Goal: Use online tool/utility: Utilize a website feature to perform a specific function

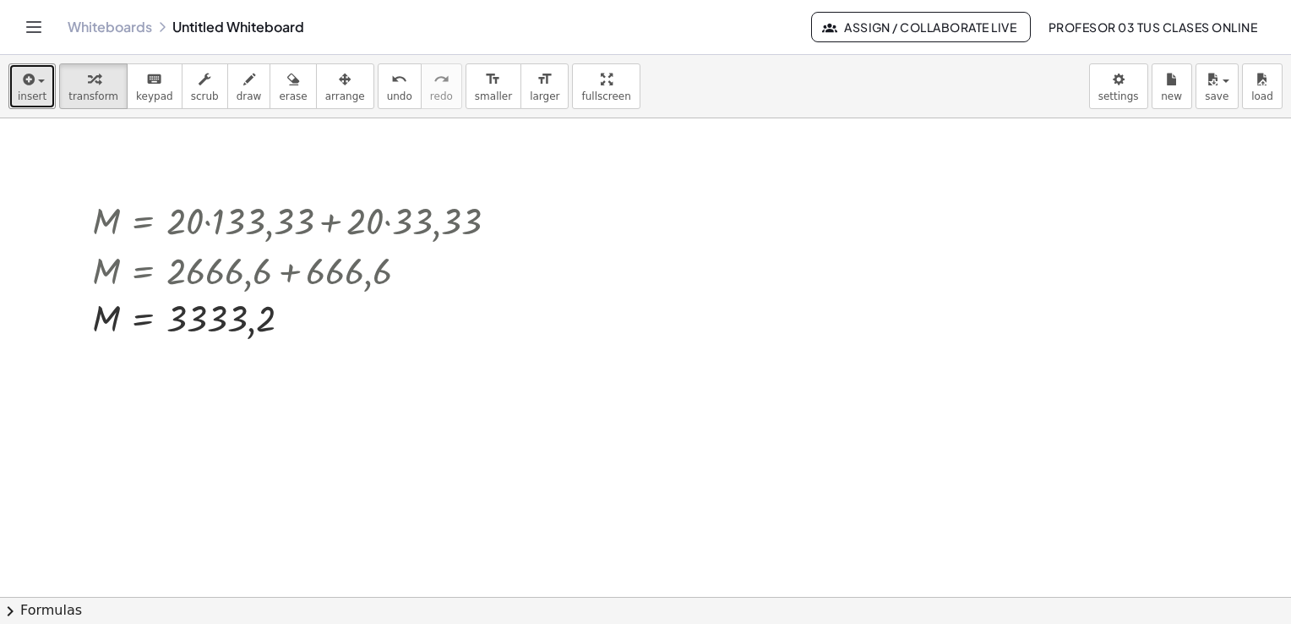
scroll to position [2566, 0]
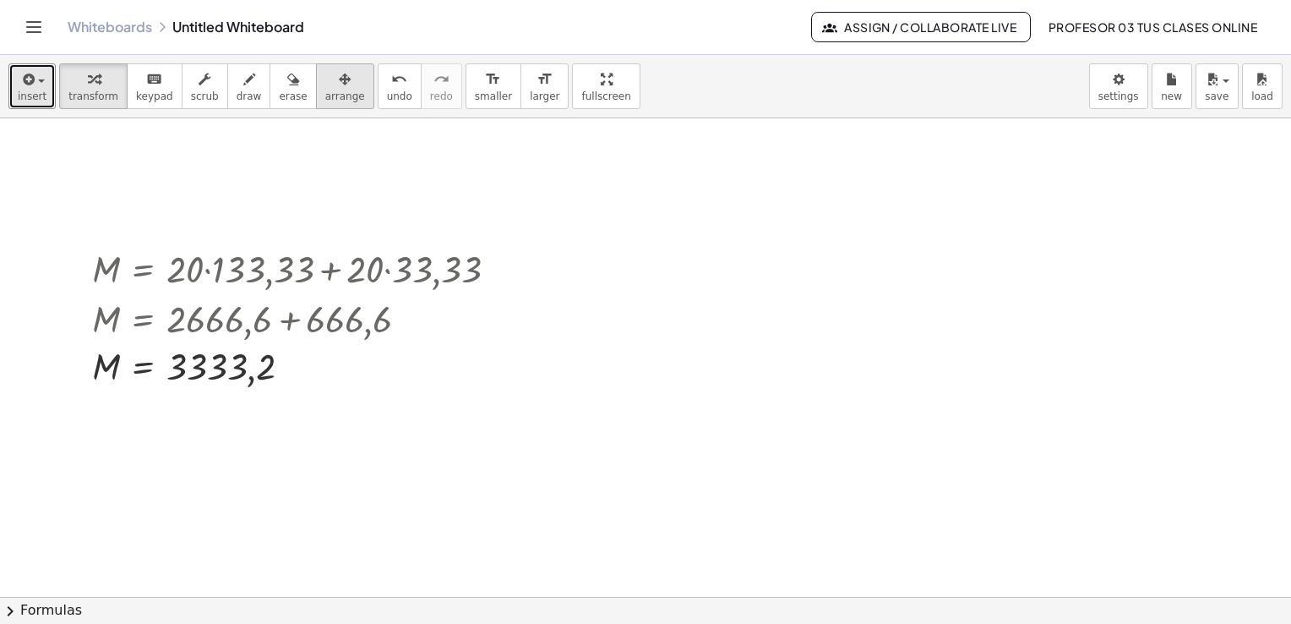
click at [325, 90] on span "arrange" at bounding box center [345, 96] width 40 height 12
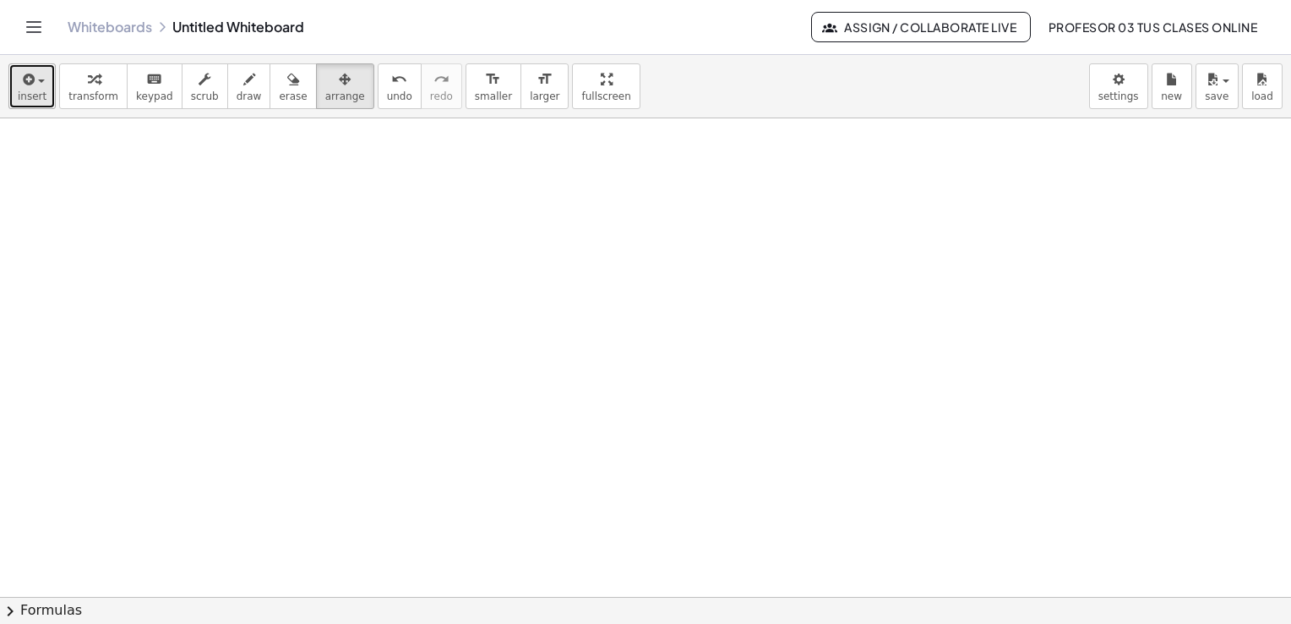
click at [26, 90] on span "insert" at bounding box center [32, 96] width 29 height 12
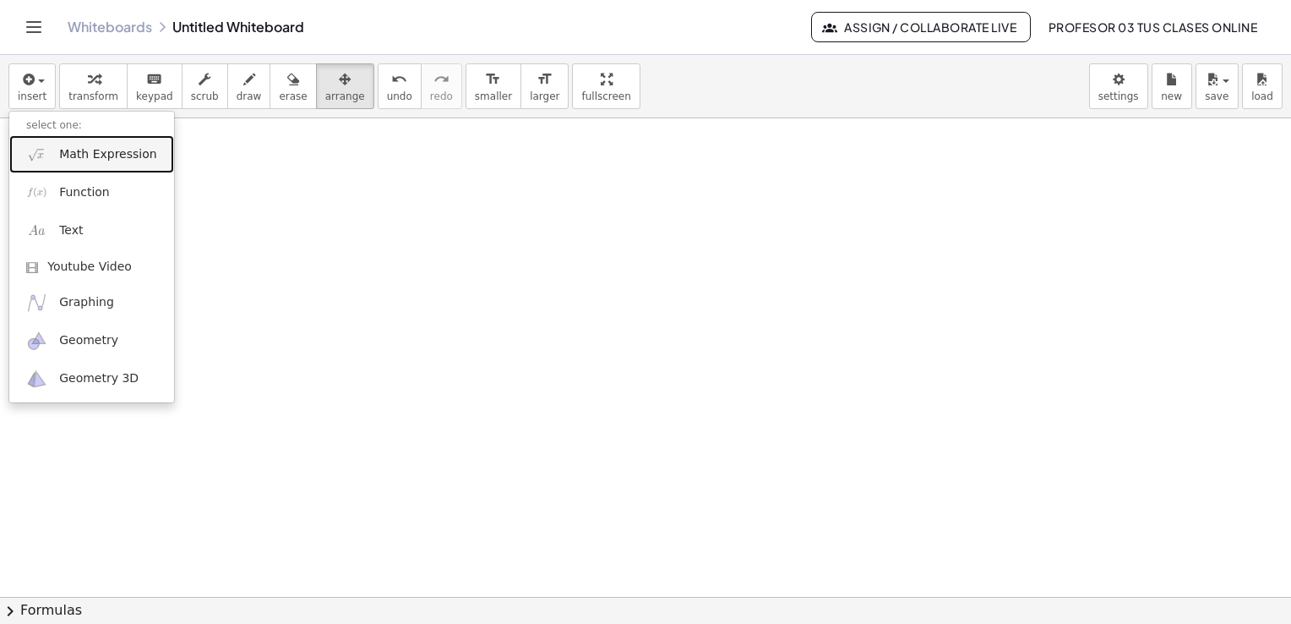
click at [78, 156] on span "Math Expression" at bounding box center [107, 154] width 97 height 17
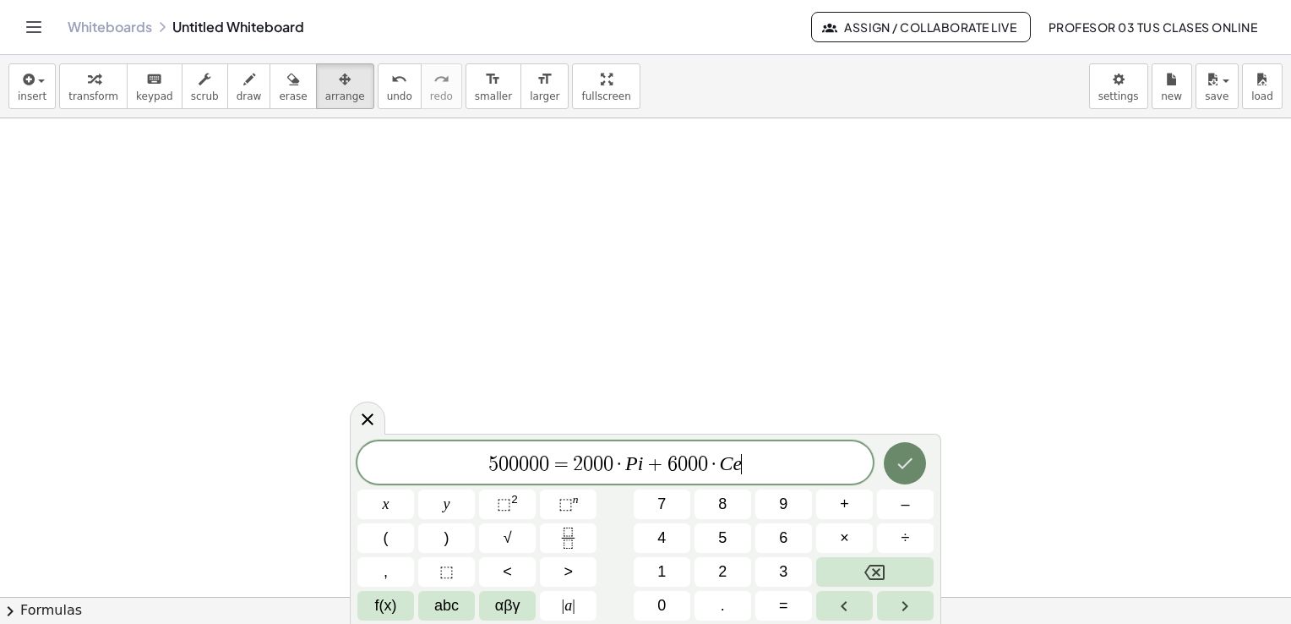
click at [921, 472] on button "Done" at bounding box center [905, 463] width 42 height 42
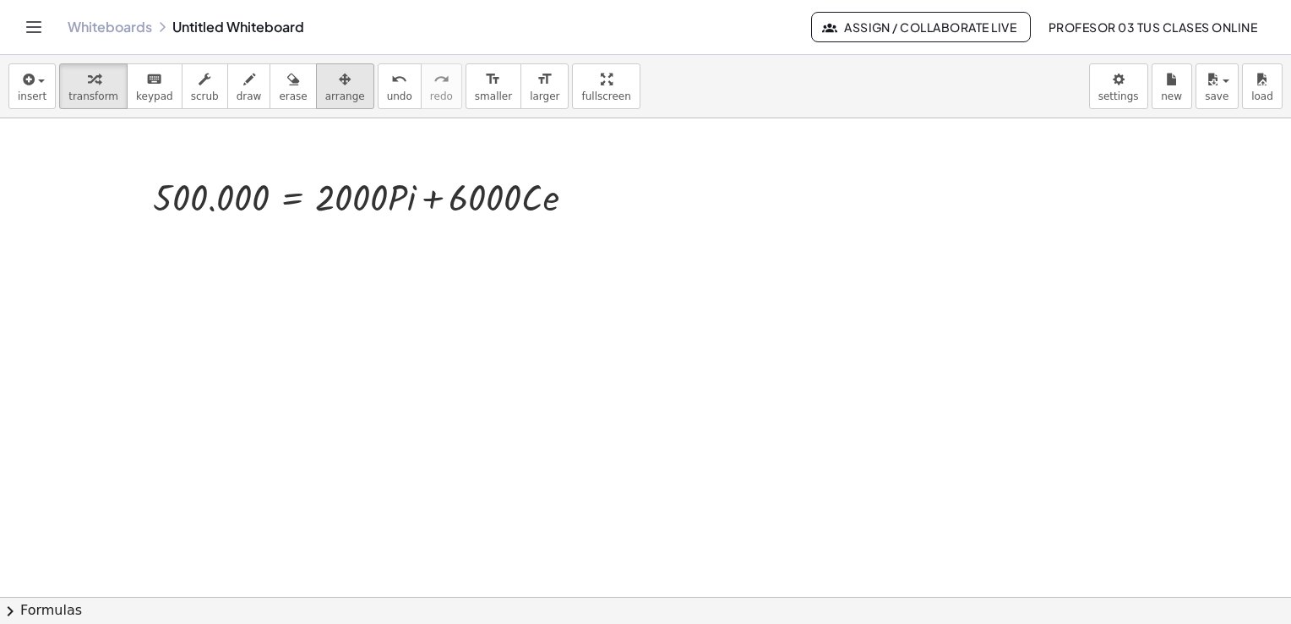
click at [328, 76] on div "button" at bounding box center [345, 78] width 40 height 20
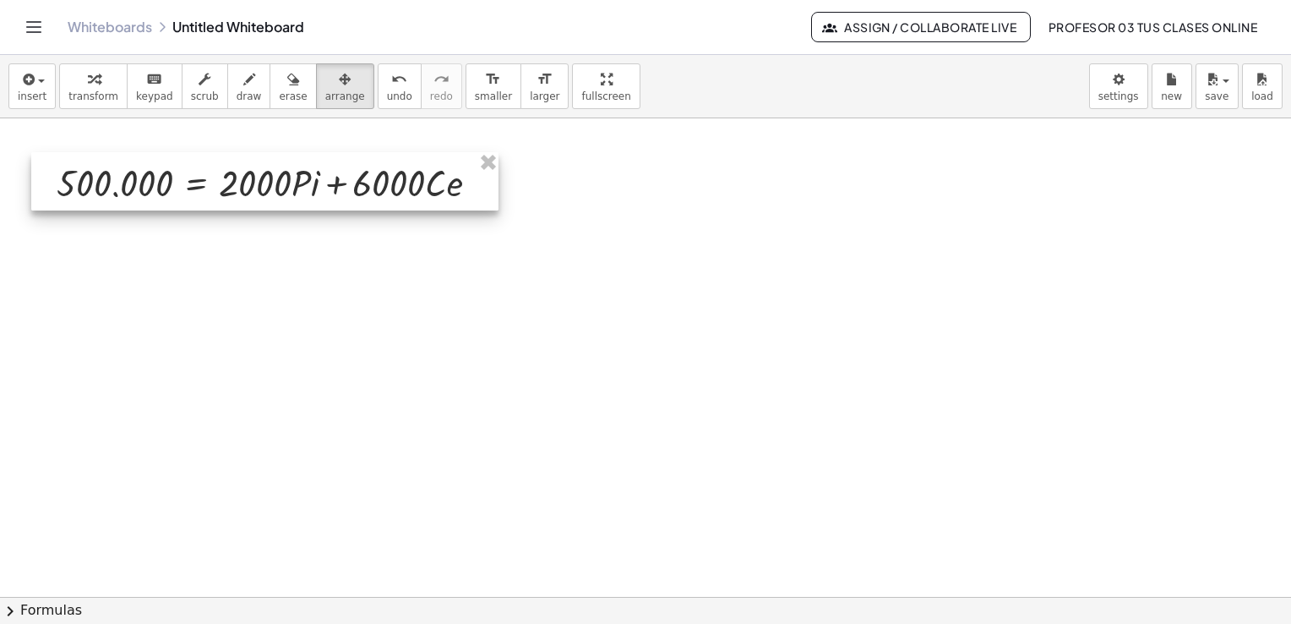
drag, startPoint x: 420, startPoint y: 179, endPoint x: 324, endPoint y: 165, distance: 97.4
click at [324, 165] on div at bounding box center [264, 181] width 467 height 58
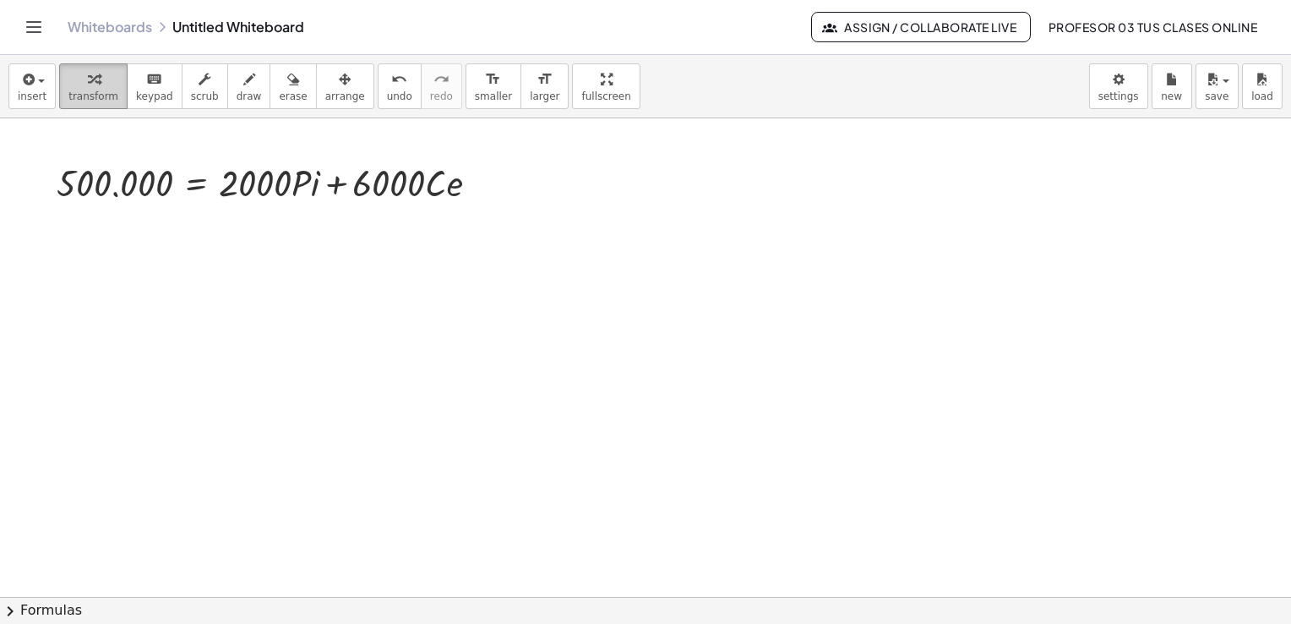
click at [75, 84] on div "button" at bounding box center [93, 78] width 50 height 20
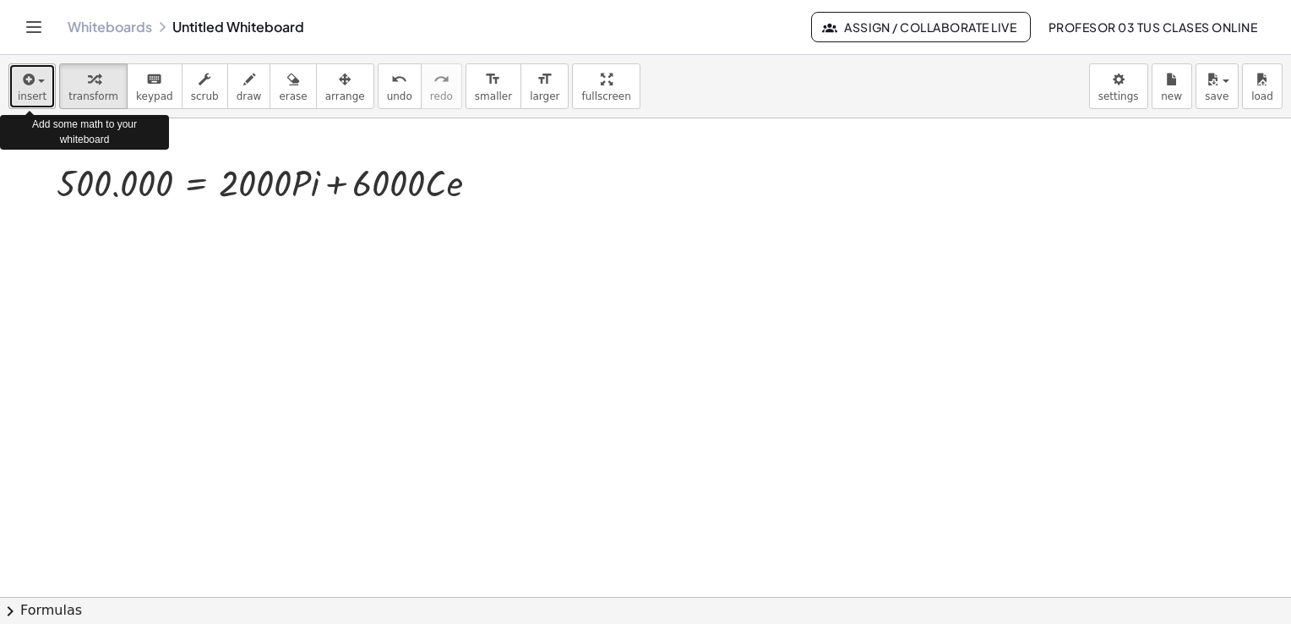
click at [26, 99] on span "insert" at bounding box center [32, 96] width 29 height 12
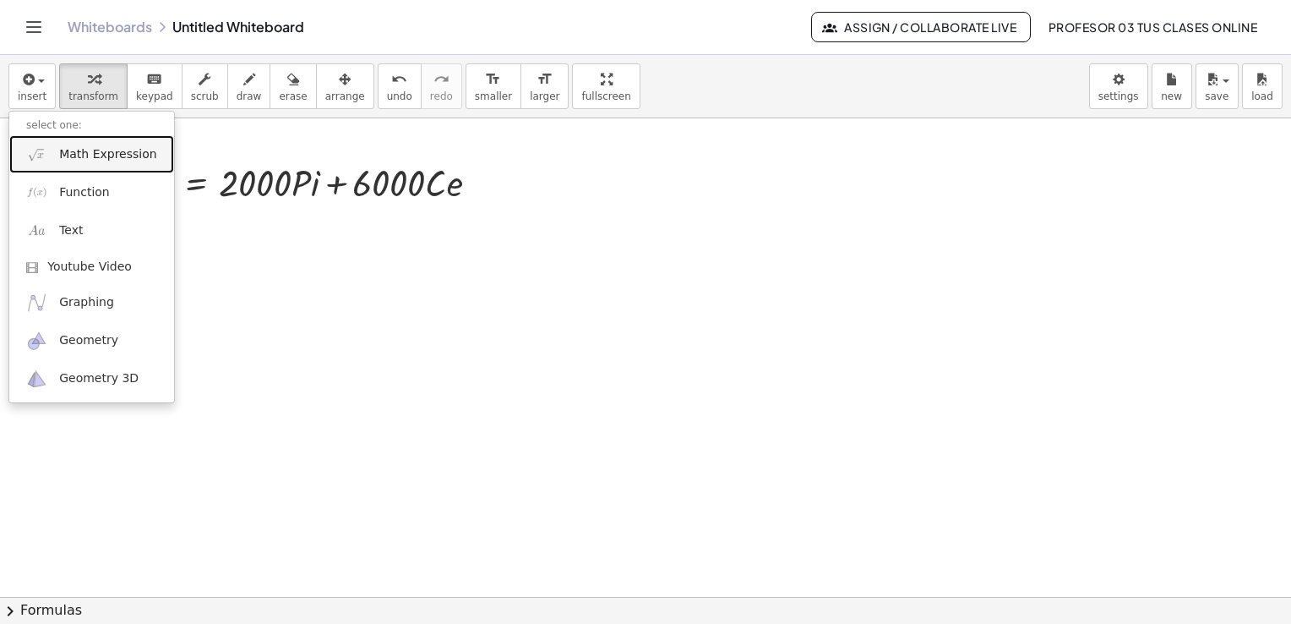
click at [81, 152] on span "Math Expression" at bounding box center [107, 154] width 97 height 17
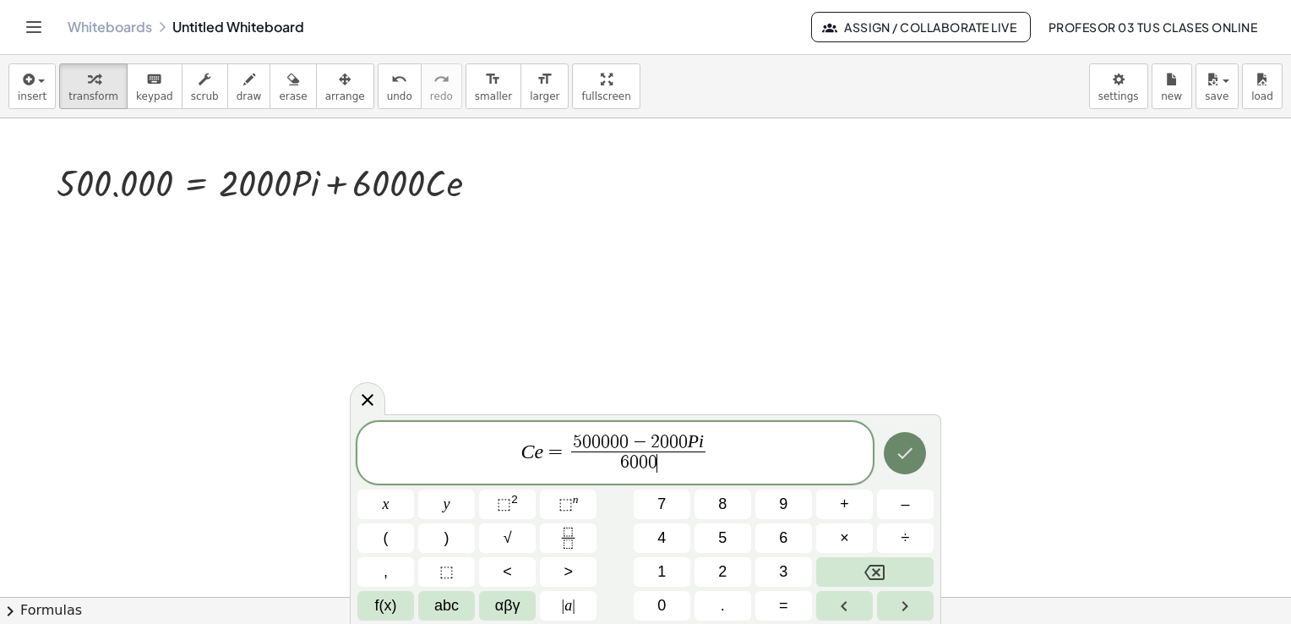
click at [908, 458] on icon "Done" at bounding box center [905, 453] width 20 height 20
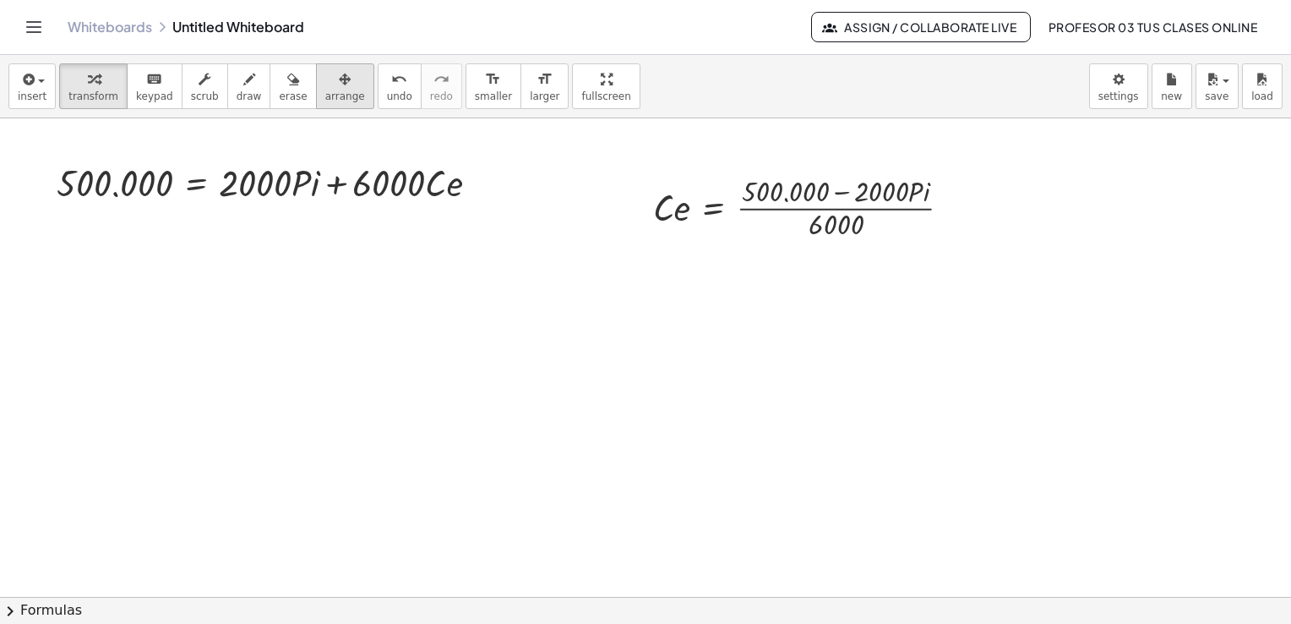
click at [325, 77] on div "button" at bounding box center [345, 78] width 40 height 20
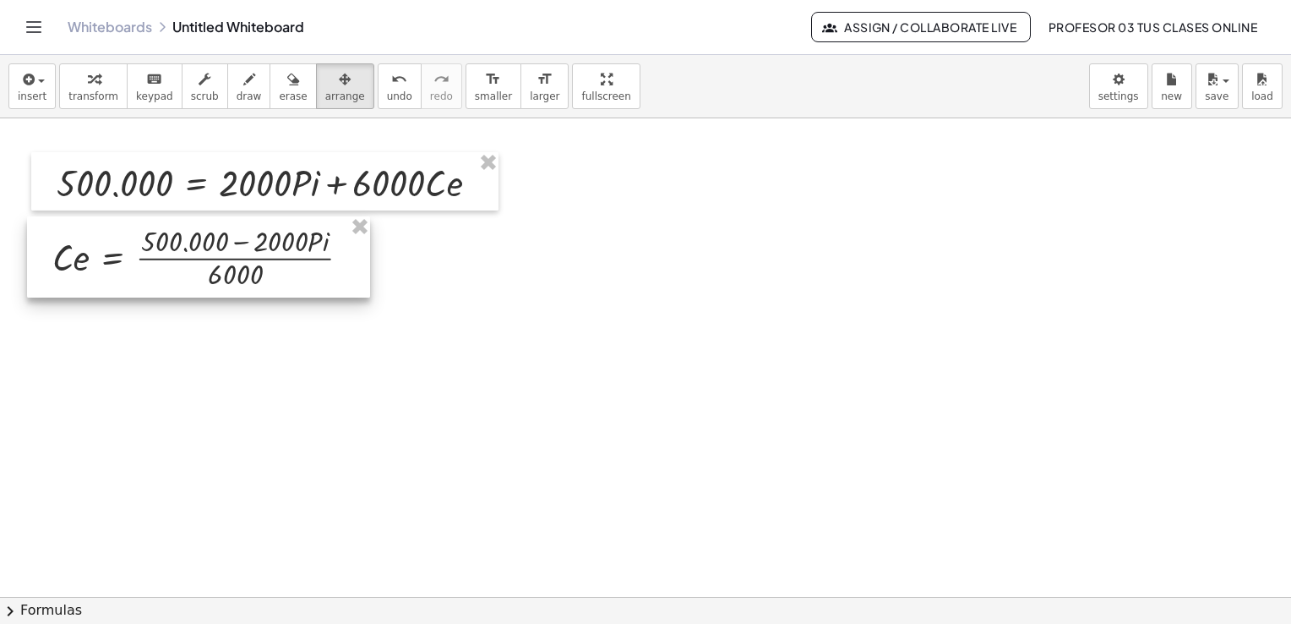
drag, startPoint x: 692, startPoint y: 192, endPoint x: 91, endPoint y: 242, distance: 602.9
click at [91, 242] on div at bounding box center [198, 256] width 343 height 81
click at [74, 86] on div "button" at bounding box center [93, 78] width 50 height 20
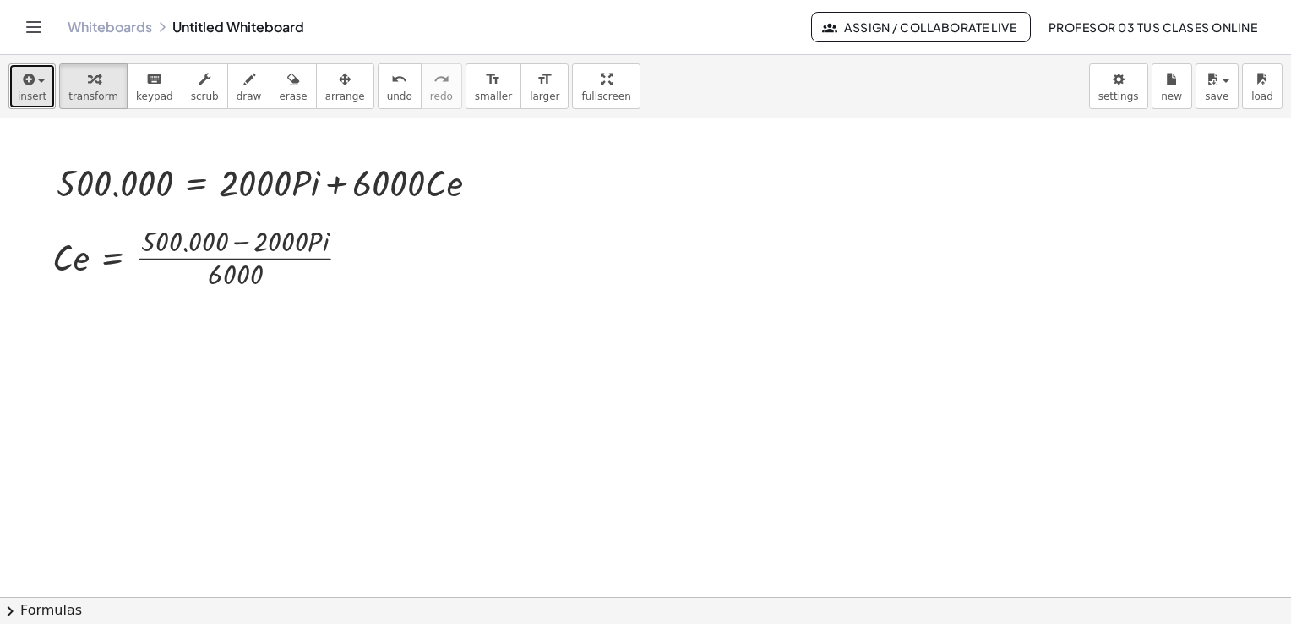
click at [35, 83] on span "button" at bounding box center [36, 81] width 3 height 12
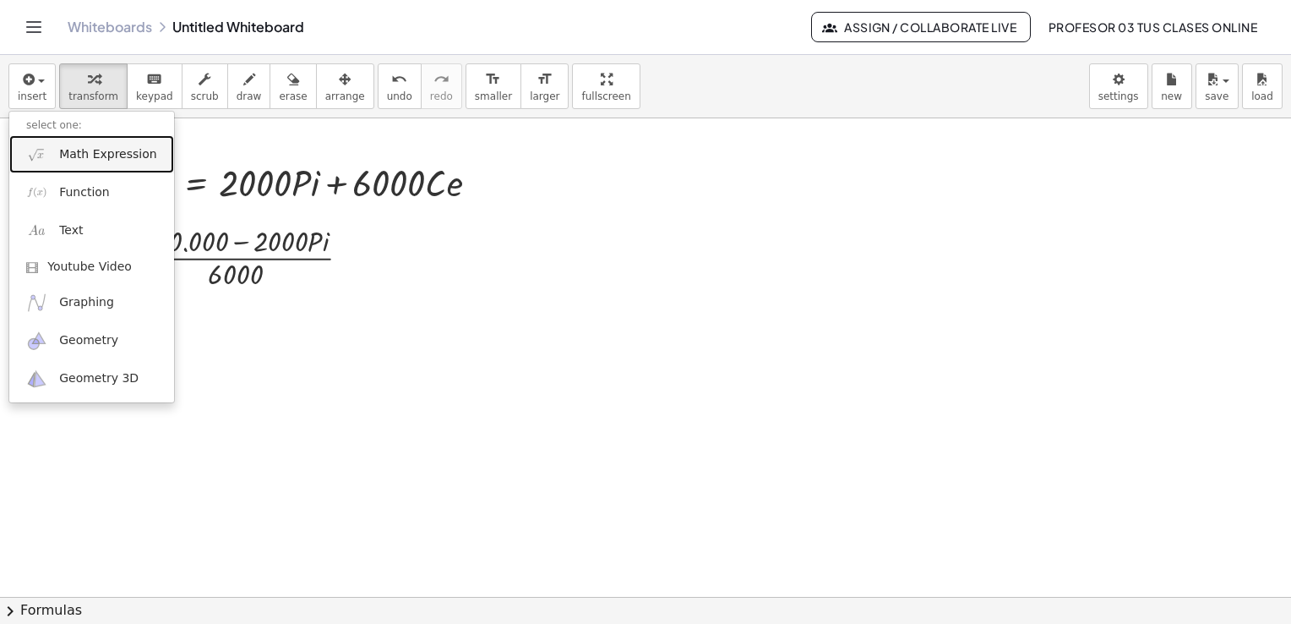
click at [104, 155] on span "Math Expression" at bounding box center [107, 154] width 97 height 17
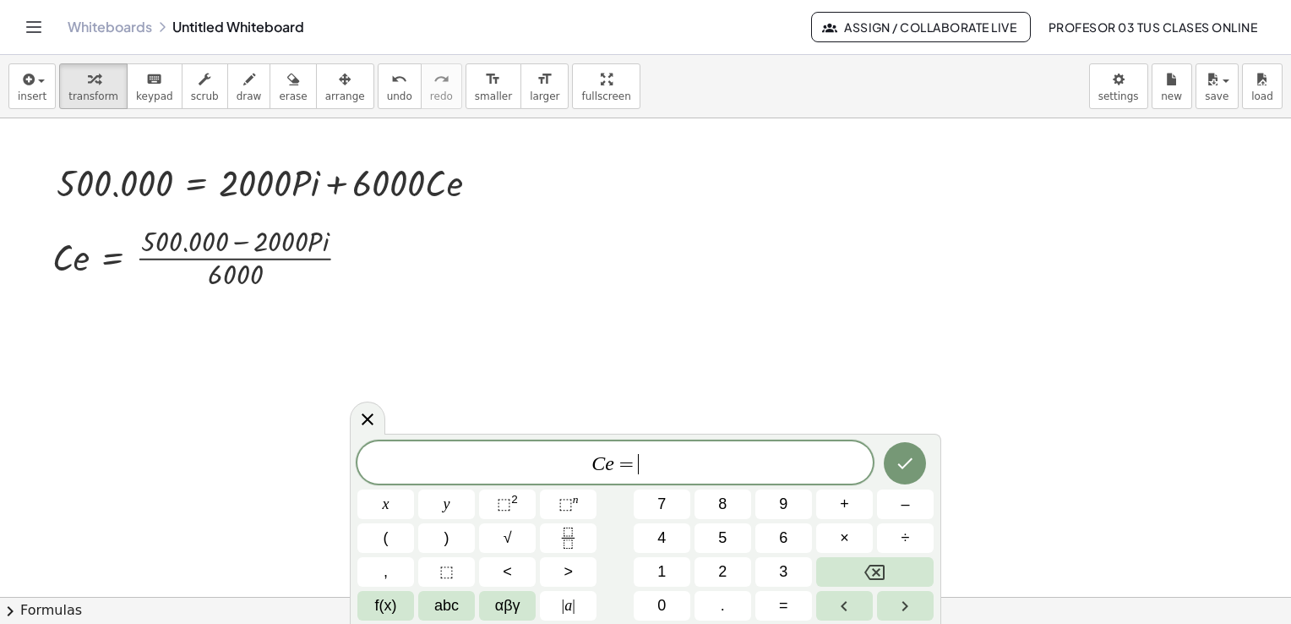
click at [685, 453] on span "C e = ​" at bounding box center [614, 464] width 515 height 24
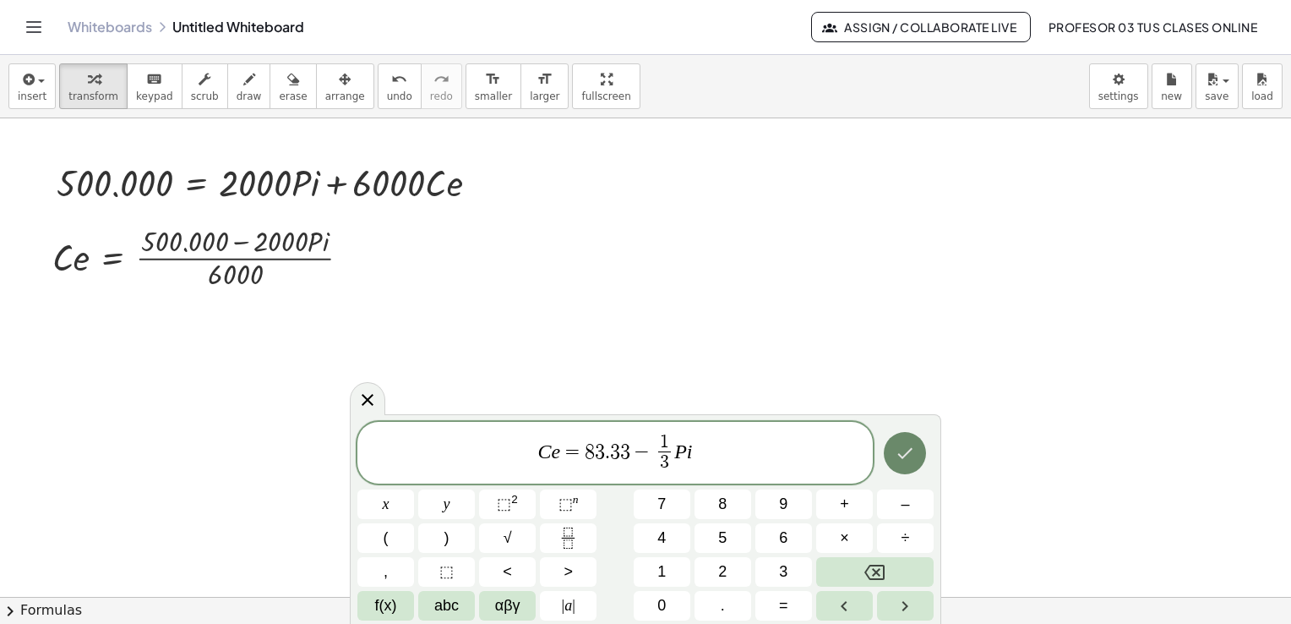
click at [913, 451] on icon "Done" at bounding box center [905, 453] width 20 height 20
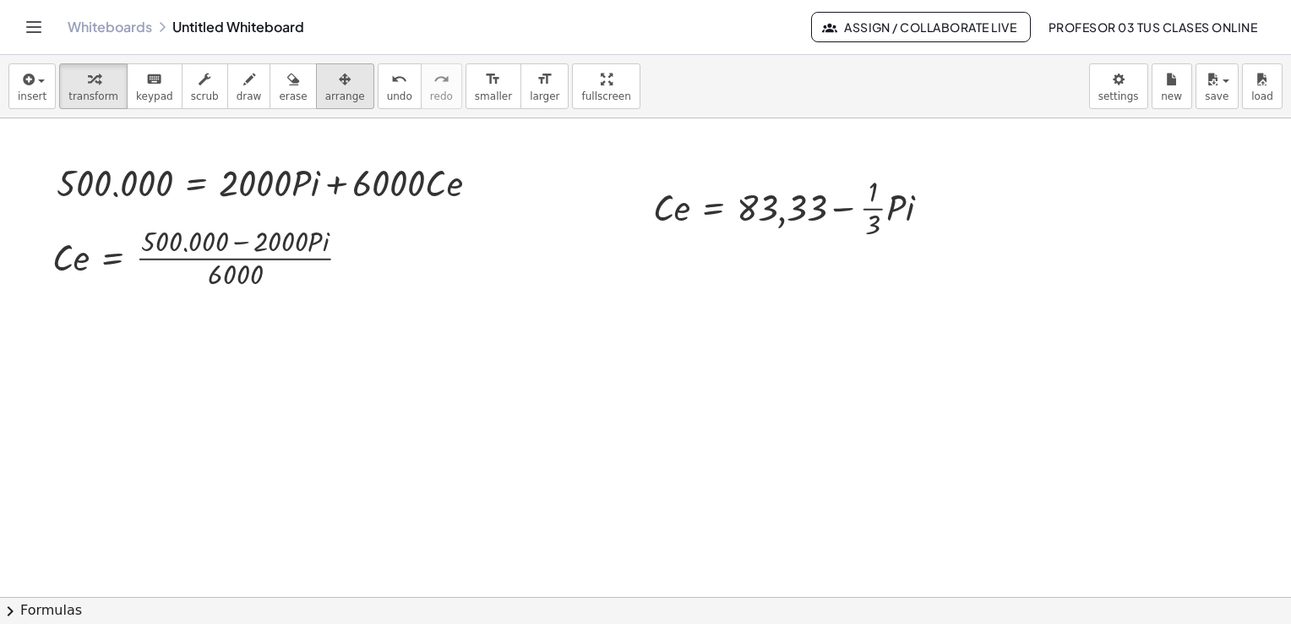
click at [339, 87] on icon "button" at bounding box center [345, 79] width 12 height 20
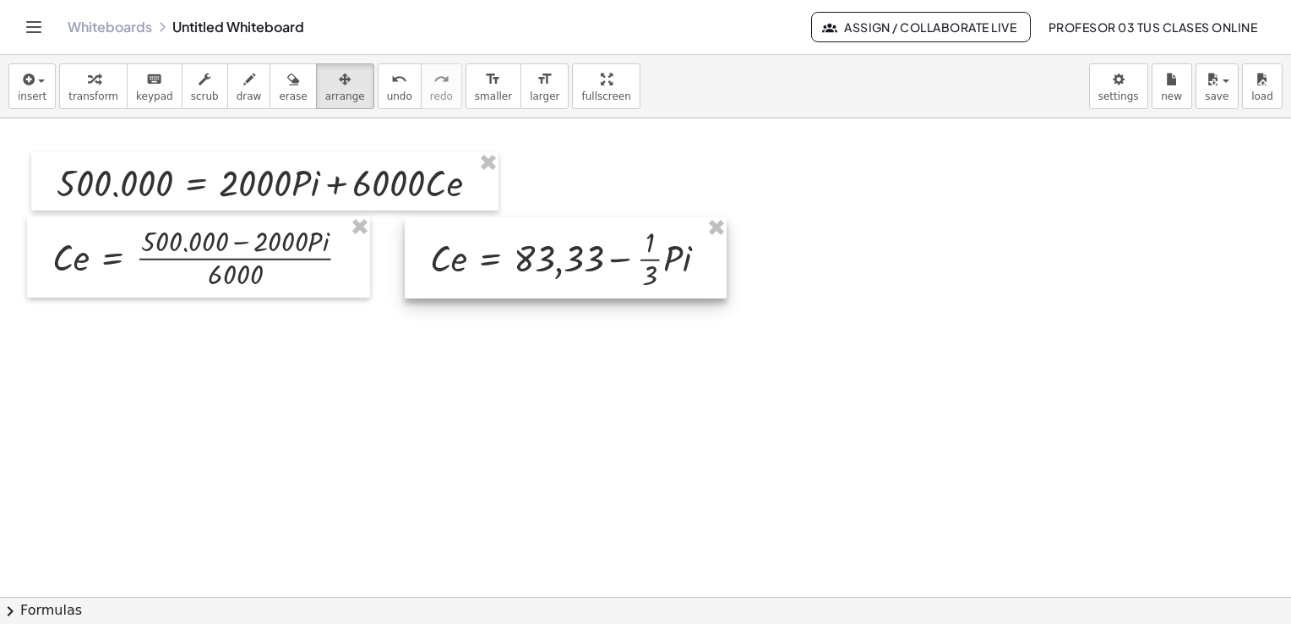
drag, startPoint x: 717, startPoint y: 194, endPoint x: 494, endPoint y: 245, distance: 228.8
click at [494, 245] on div at bounding box center [566, 257] width 322 height 81
click at [88, 83] on icon "button" at bounding box center [94, 79] width 12 height 20
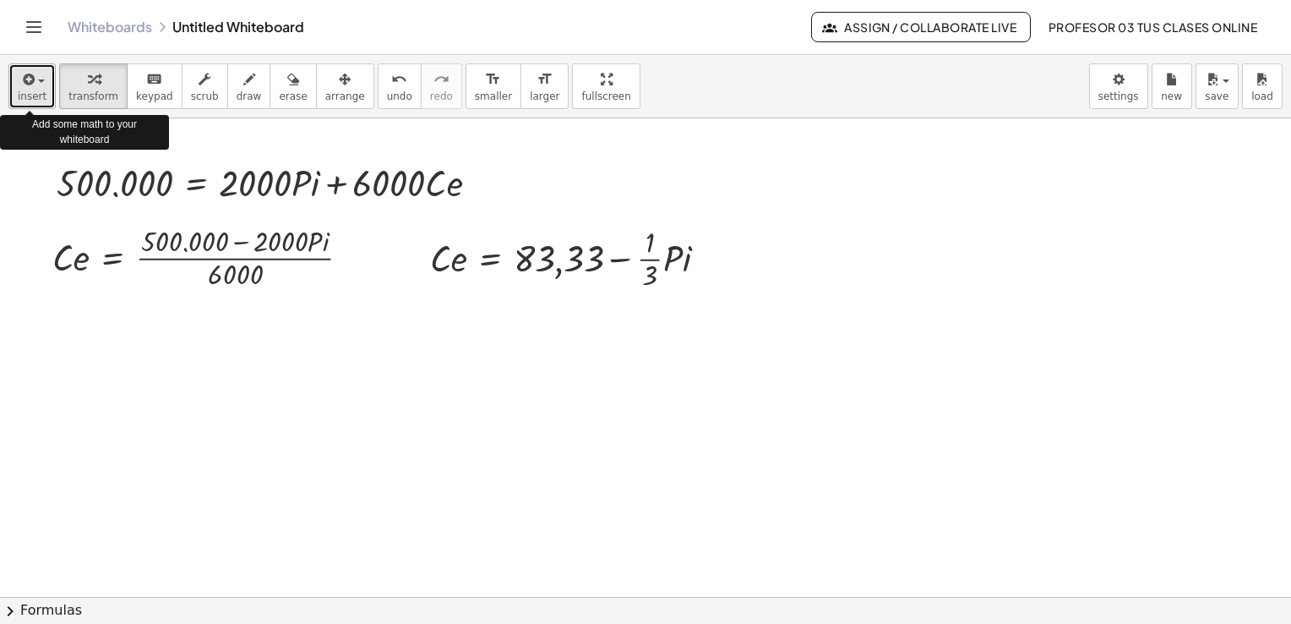
click at [36, 98] on span "insert" at bounding box center [32, 96] width 29 height 12
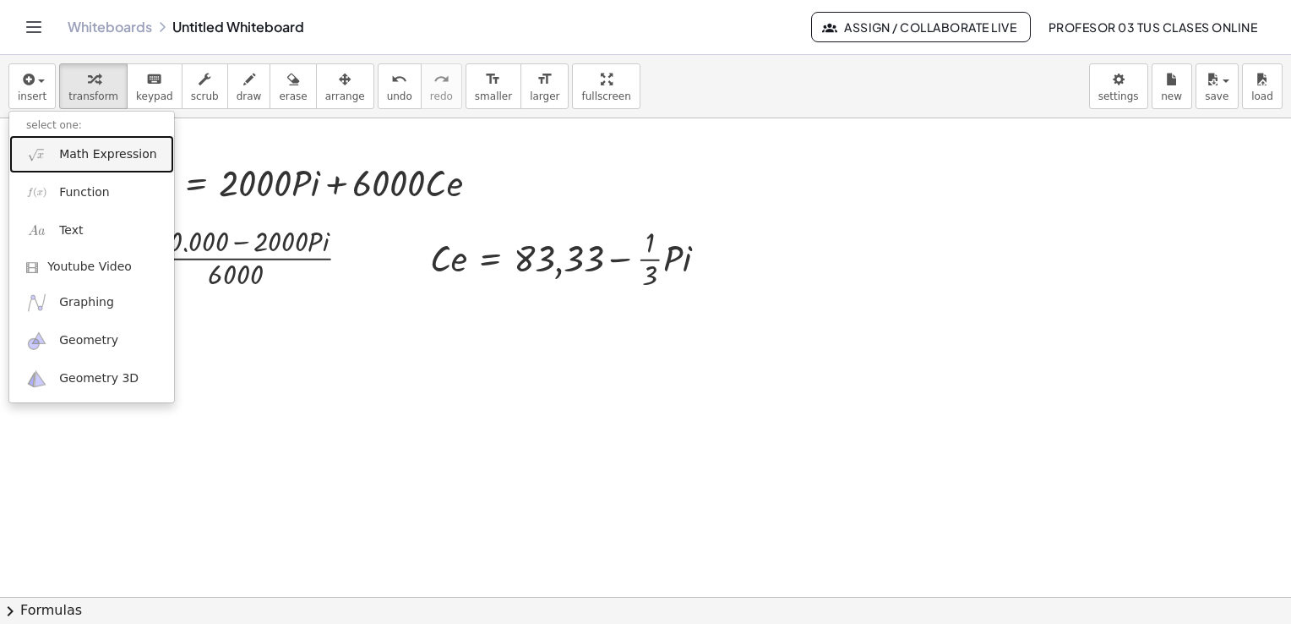
click at [70, 164] on link "Math Expression" at bounding box center [91, 154] width 165 height 38
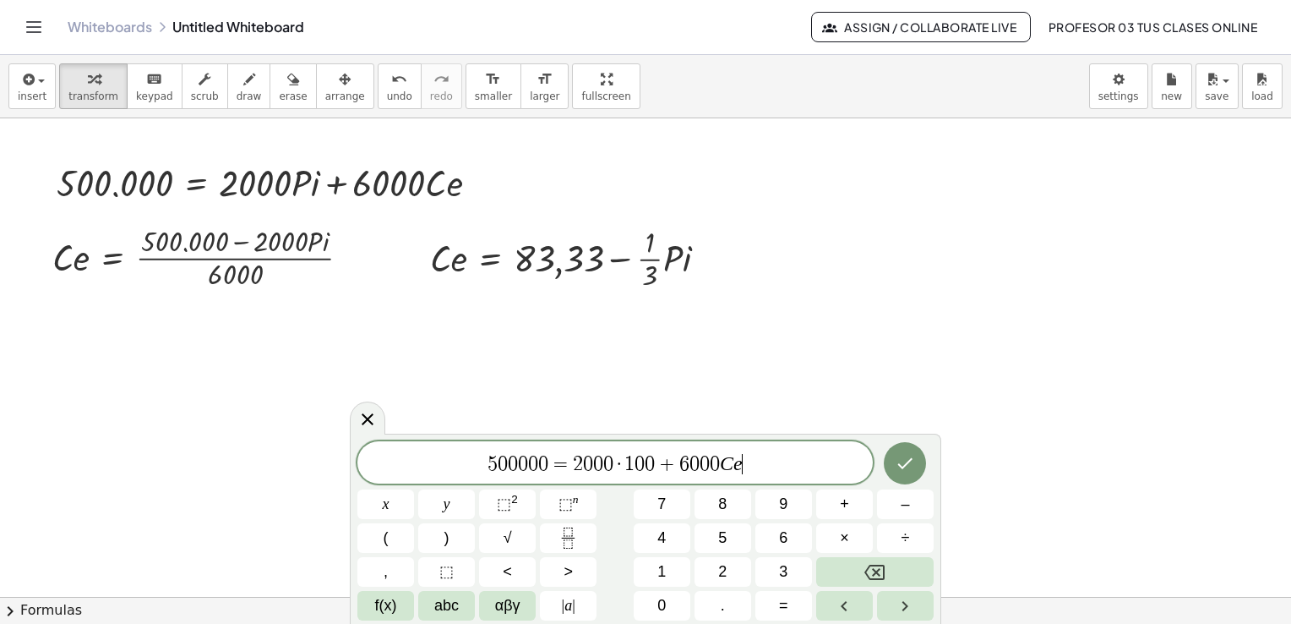
click at [626, 460] on span "1" at bounding box center [630, 464] width 10 height 20
click at [378, 416] on div at bounding box center [367, 417] width 35 height 33
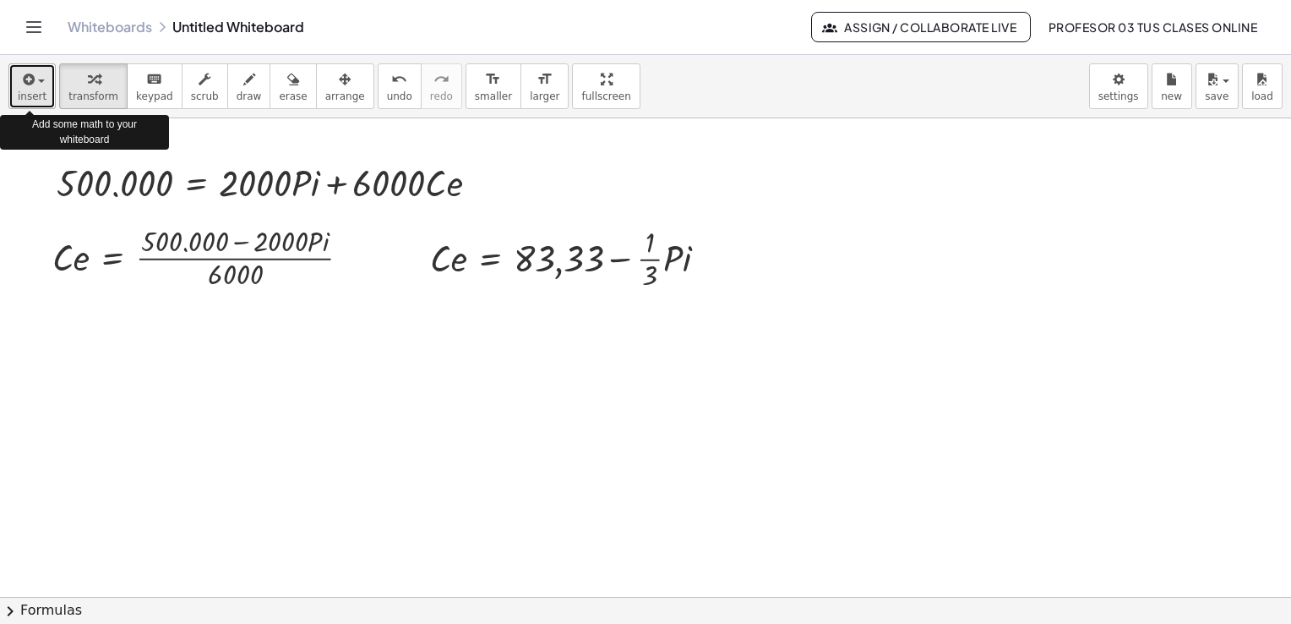
click at [30, 83] on icon "button" at bounding box center [26, 79] width 15 height 20
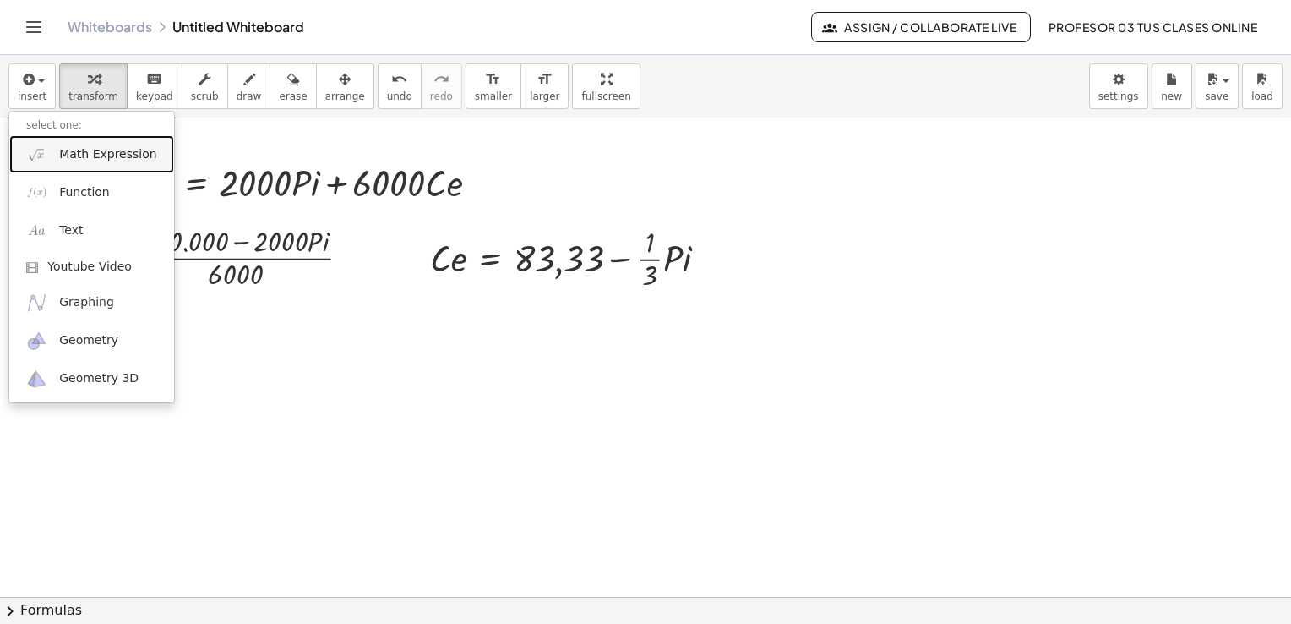
click at [63, 161] on span "Math Expression" at bounding box center [107, 154] width 97 height 17
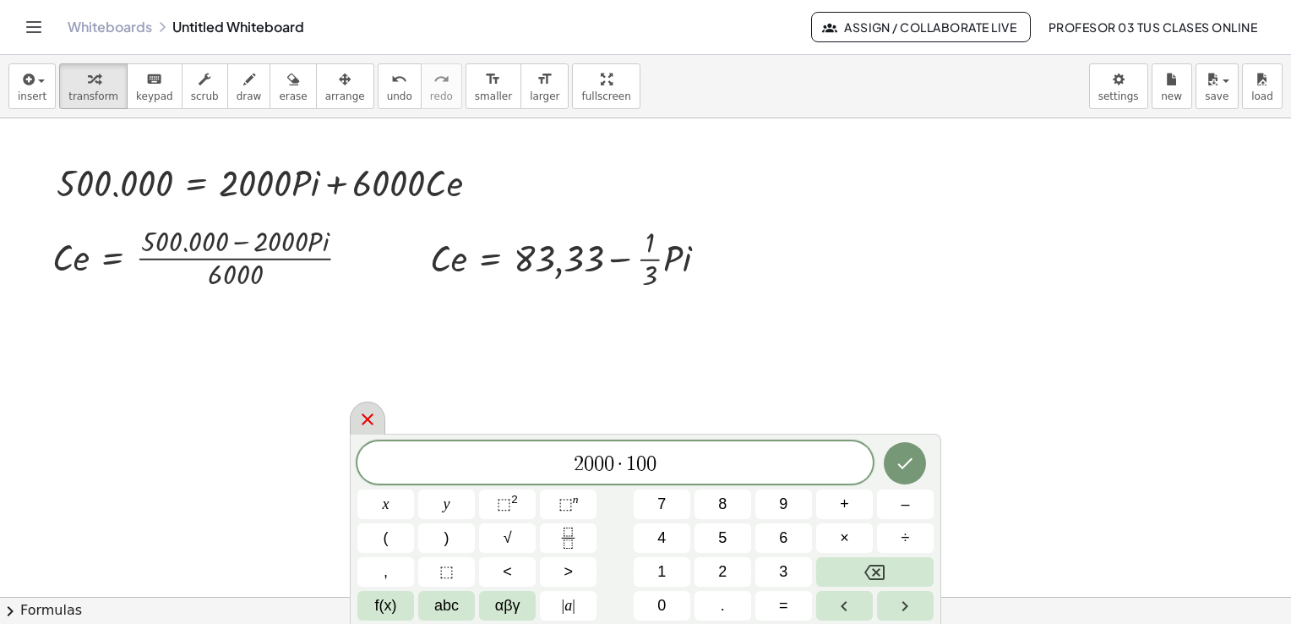
click at [368, 420] on icon at bounding box center [368, 419] width 12 height 12
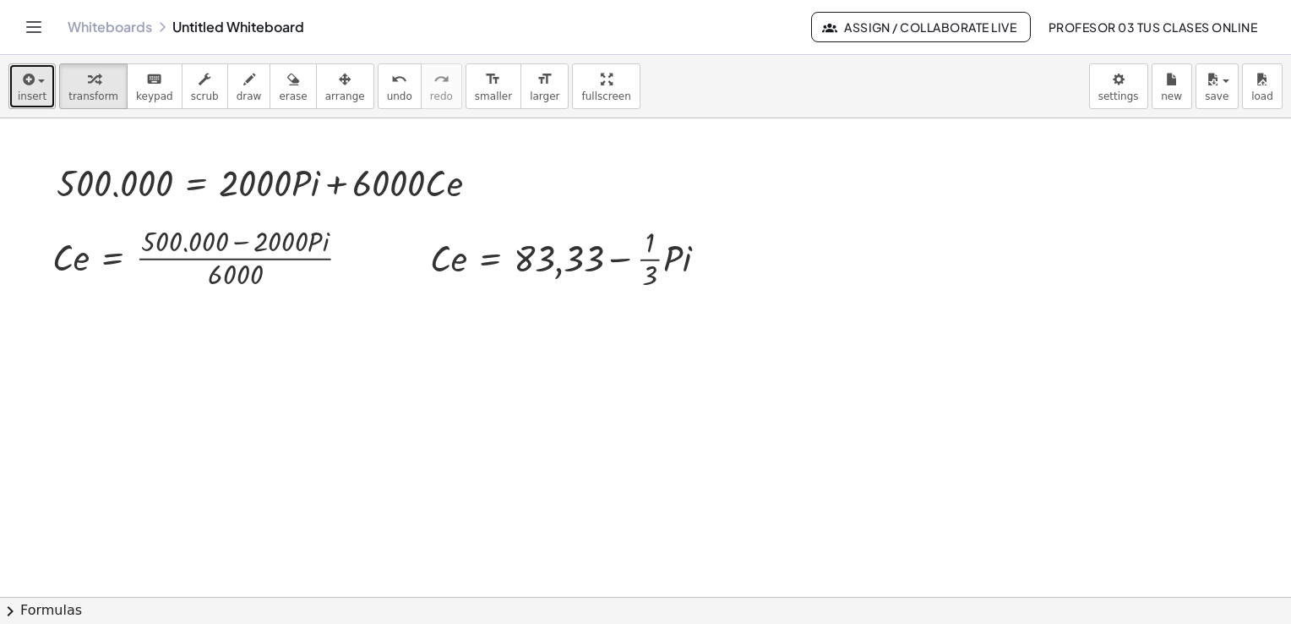
click at [25, 96] on span "insert" at bounding box center [32, 96] width 29 height 12
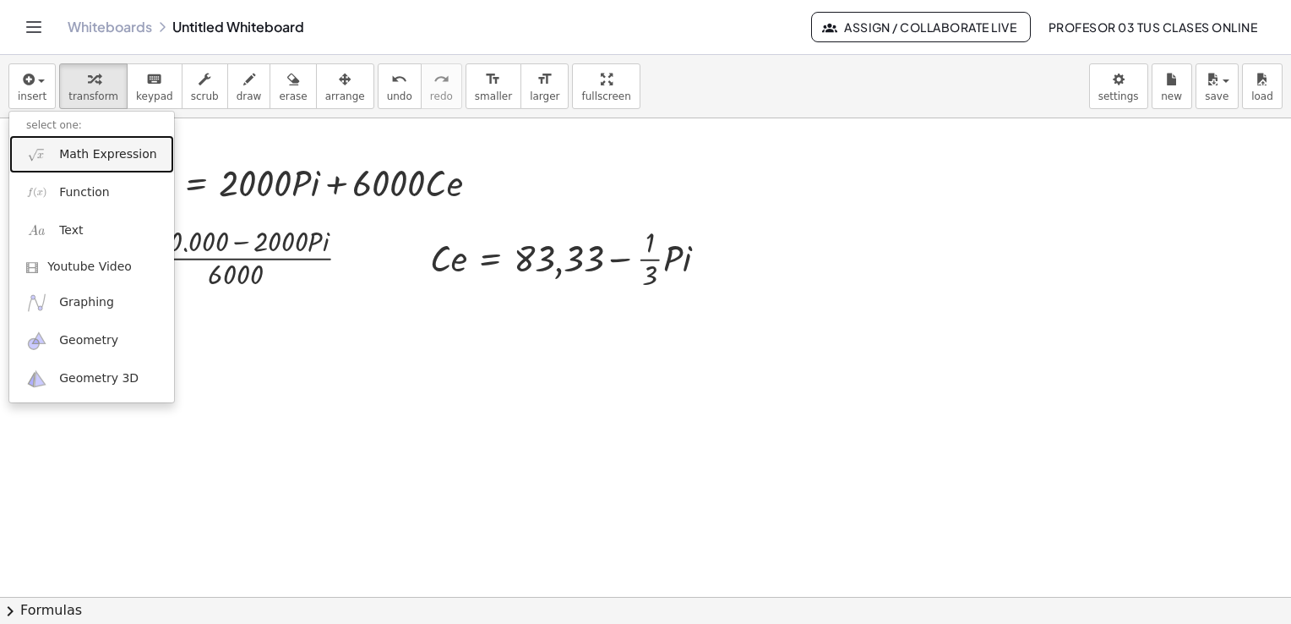
click at [74, 147] on span "Math Expression" at bounding box center [107, 154] width 97 height 17
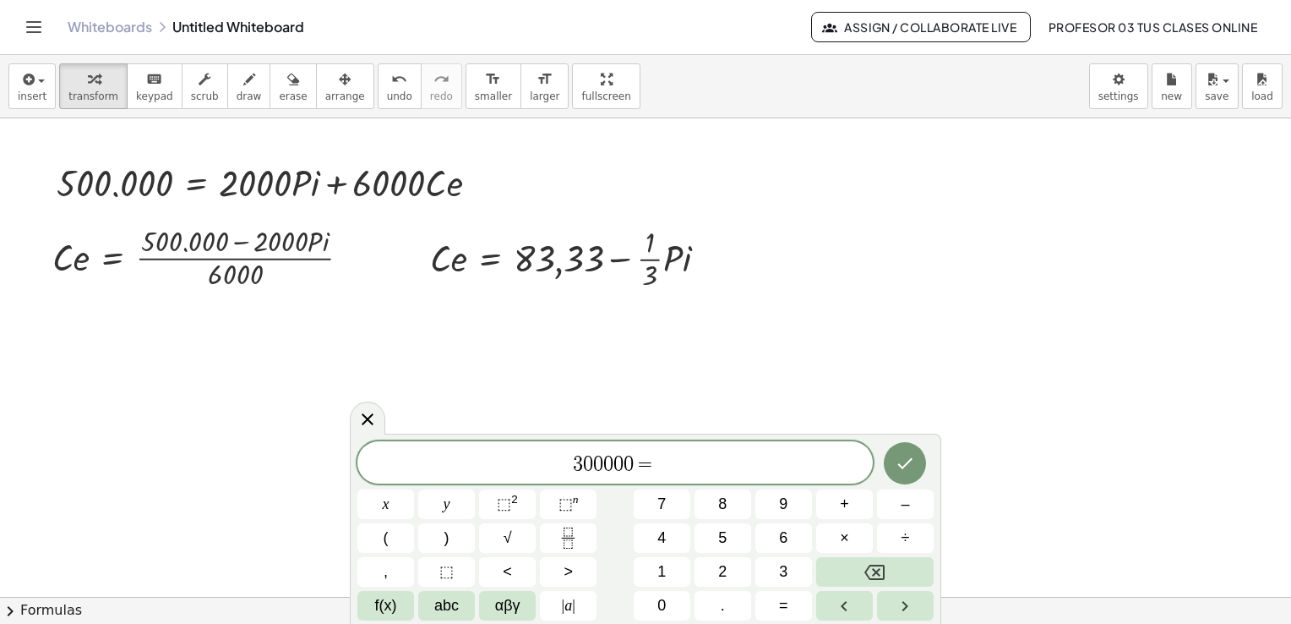
click at [690, 459] on span "3 0 0 0 0 0 =" at bounding box center [614, 464] width 515 height 24
click at [686, 468] on span "3 0 0 0 0 0 = 1 4 5 8" at bounding box center [614, 464] width 515 height 24
click at [919, 467] on button "Done" at bounding box center [905, 463] width 42 height 42
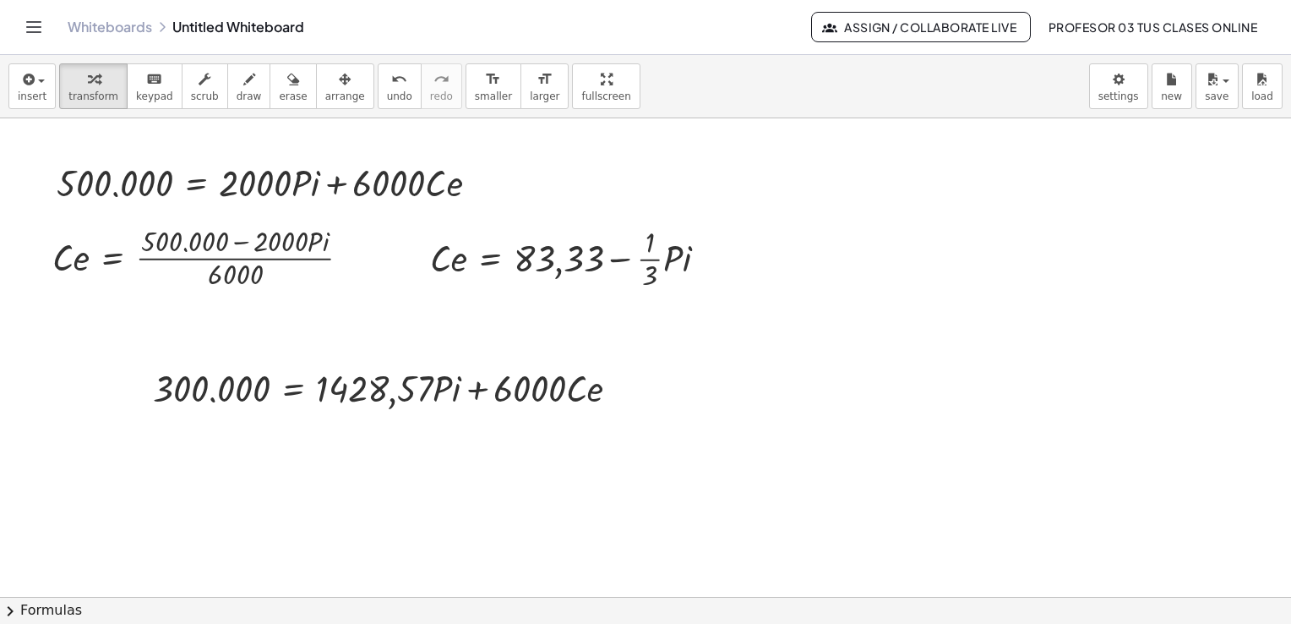
click at [327, 91] on span "arrange" at bounding box center [345, 96] width 40 height 12
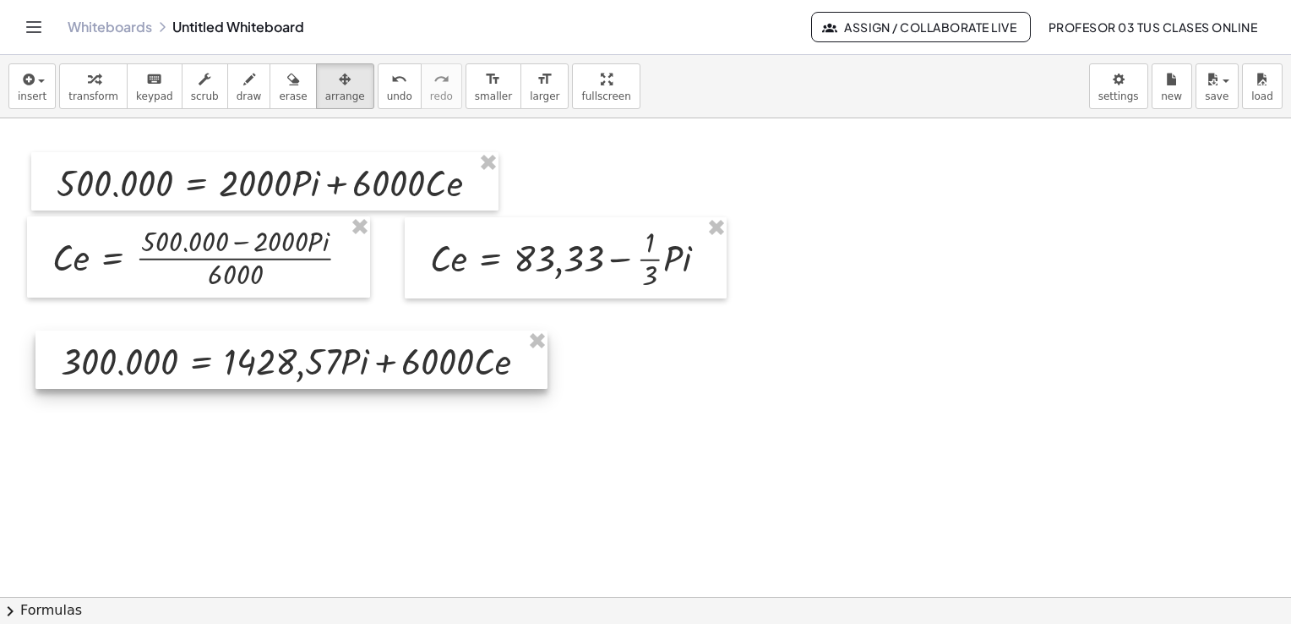
drag, startPoint x: 369, startPoint y: 387, endPoint x: 277, endPoint y: 360, distance: 96.0
click at [277, 360] on div at bounding box center [291, 359] width 512 height 58
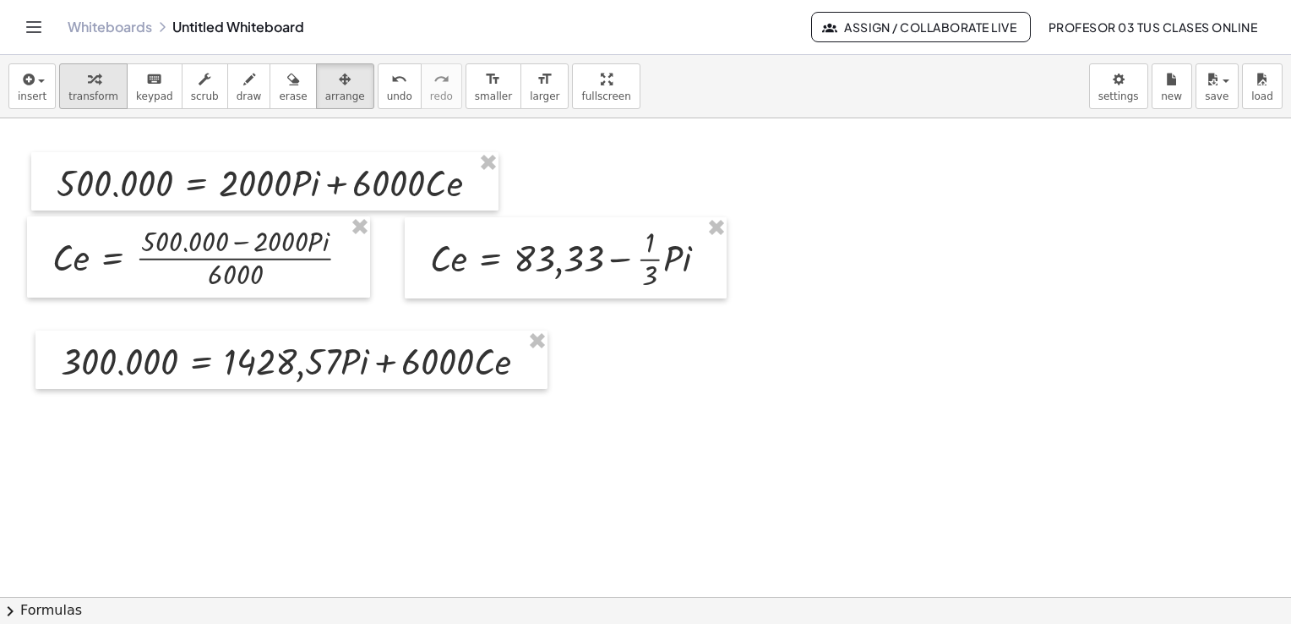
click at [88, 79] on icon "button" at bounding box center [94, 79] width 12 height 20
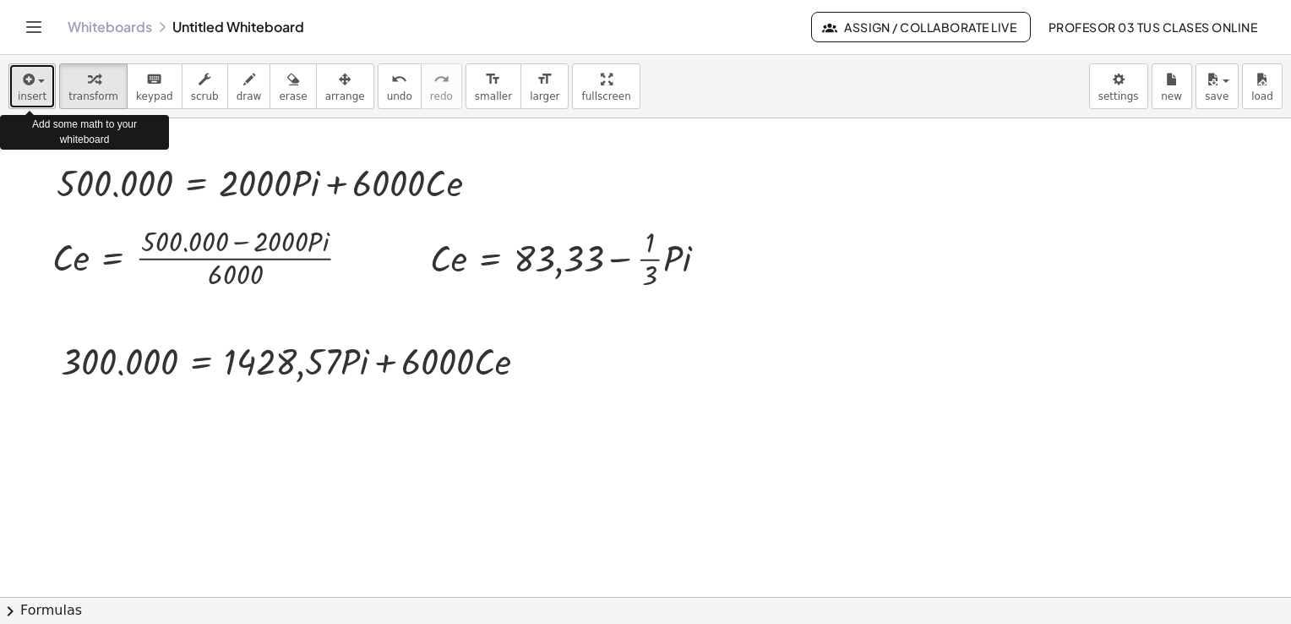
click at [38, 79] on span "button" at bounding box center [41, 80] width 7 height 3
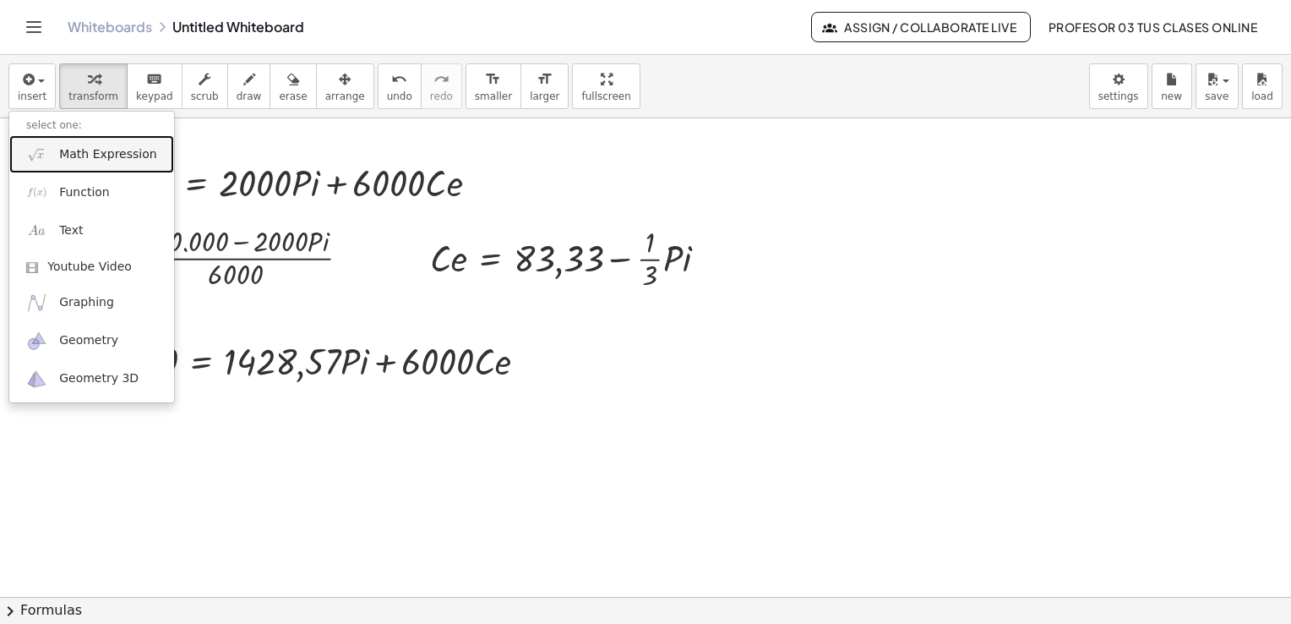
click at [63, 152] on span "Math Expression" at bounding box center [107, 154] width 97 height 17
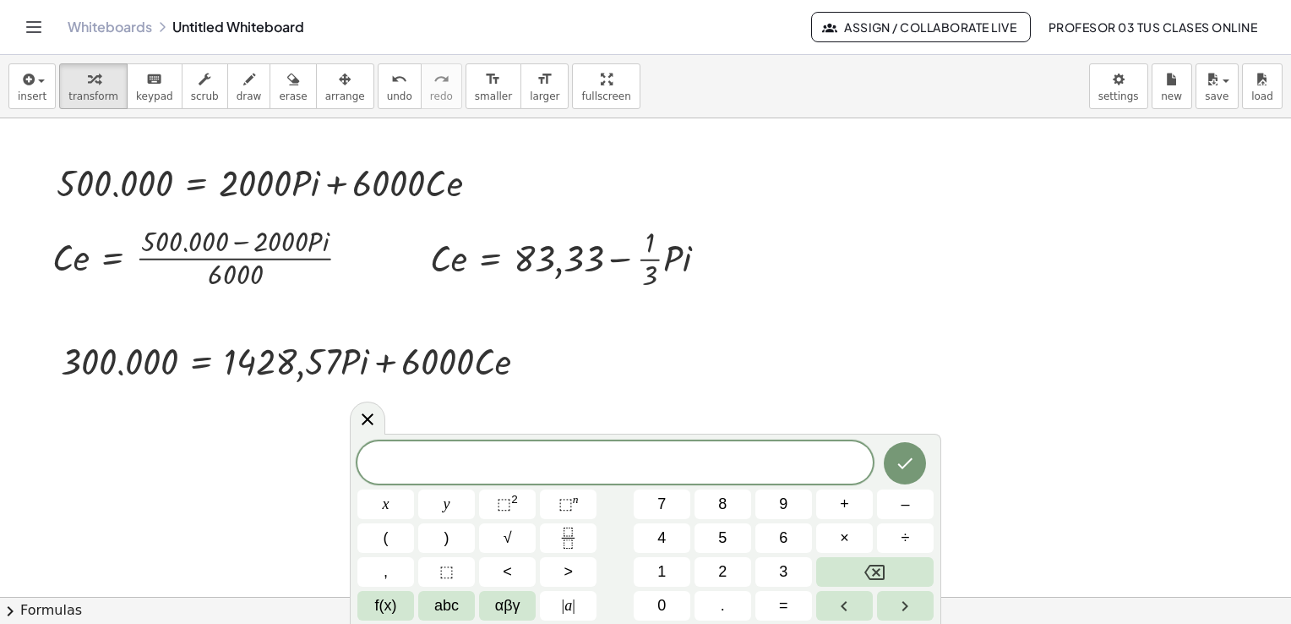
scroll to position [2650, 0]
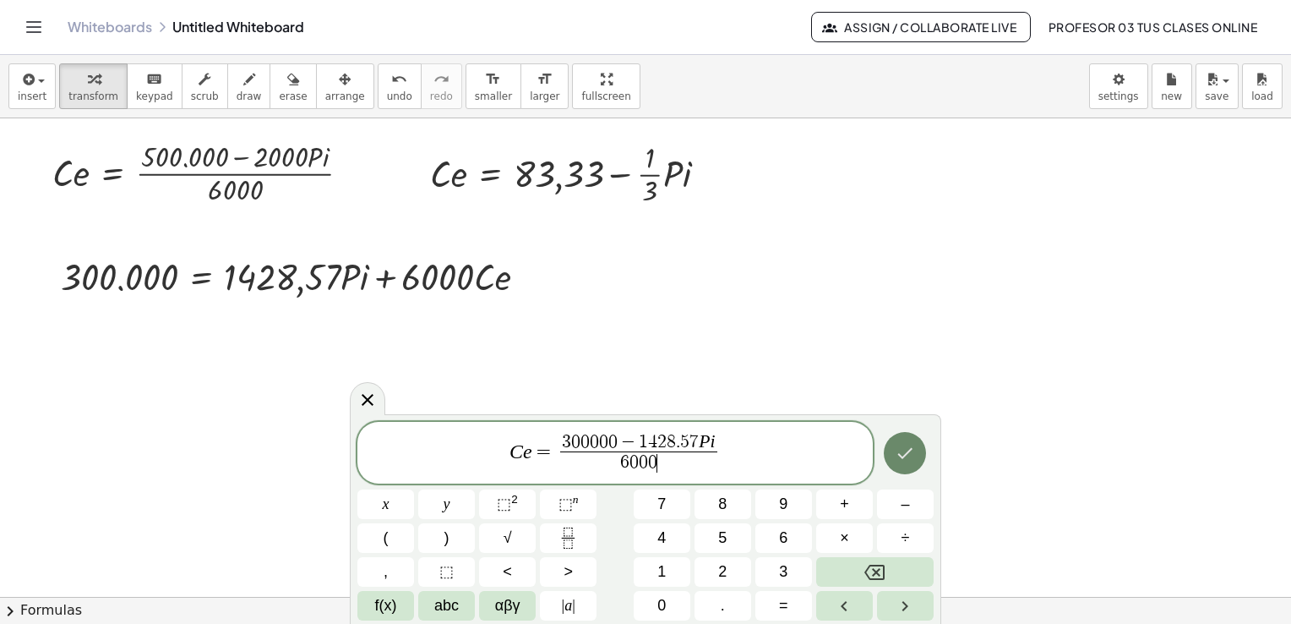
click at [914, 449] on icon "Done" at bounding box center [905, 453] width 20 height 20
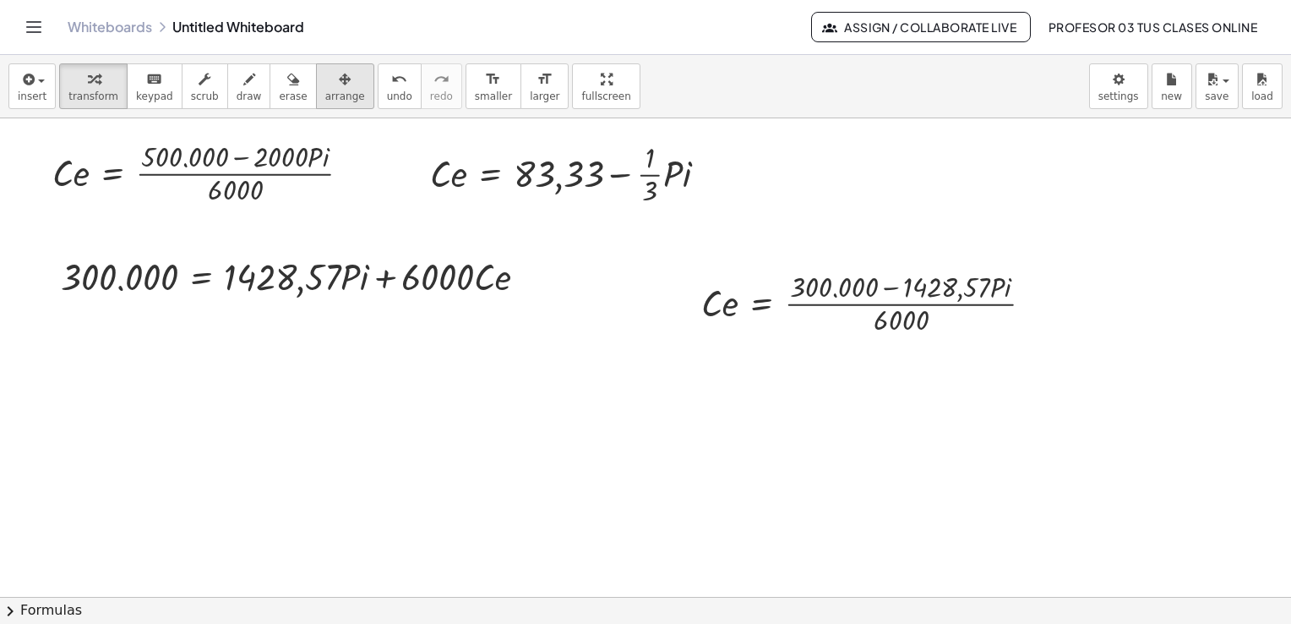
click at [335, 89] on button "arrange" at bounding box center [345, 86] width 58 height 46
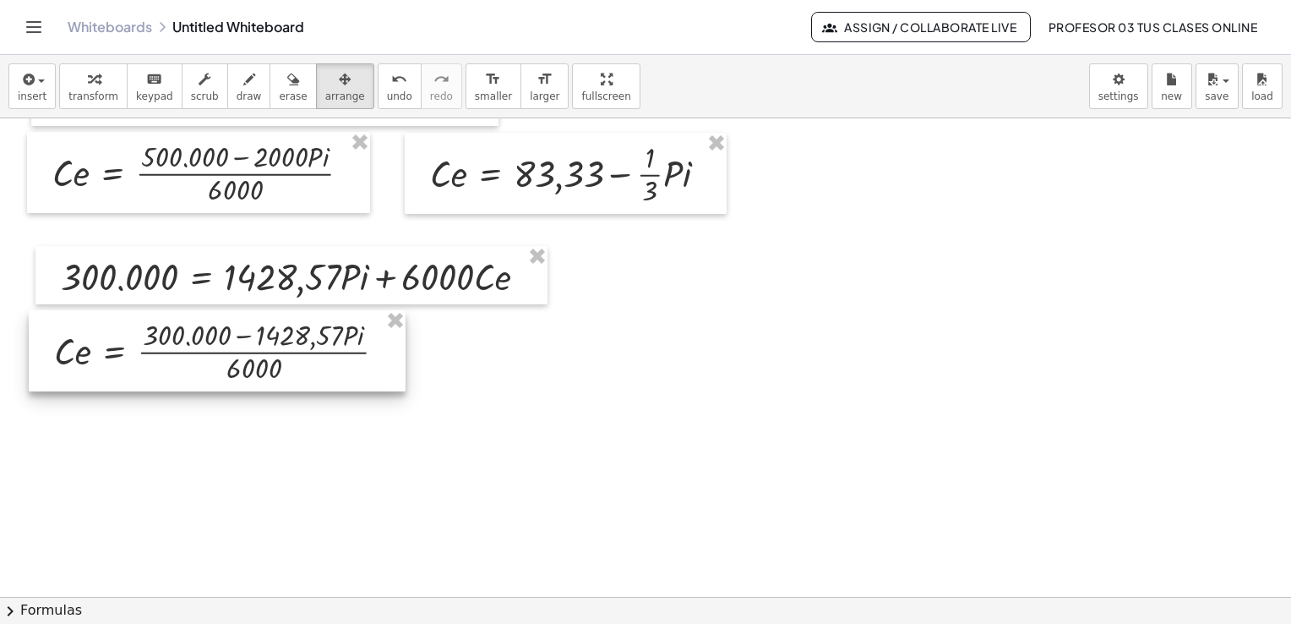
drag, startPoint x: 833, startPoint y: 301, endPoint x: 186, endPoint y: 349, distance: 649.1
click at [186, 349] on div at bounding box center [217, 350] width 377 height 81
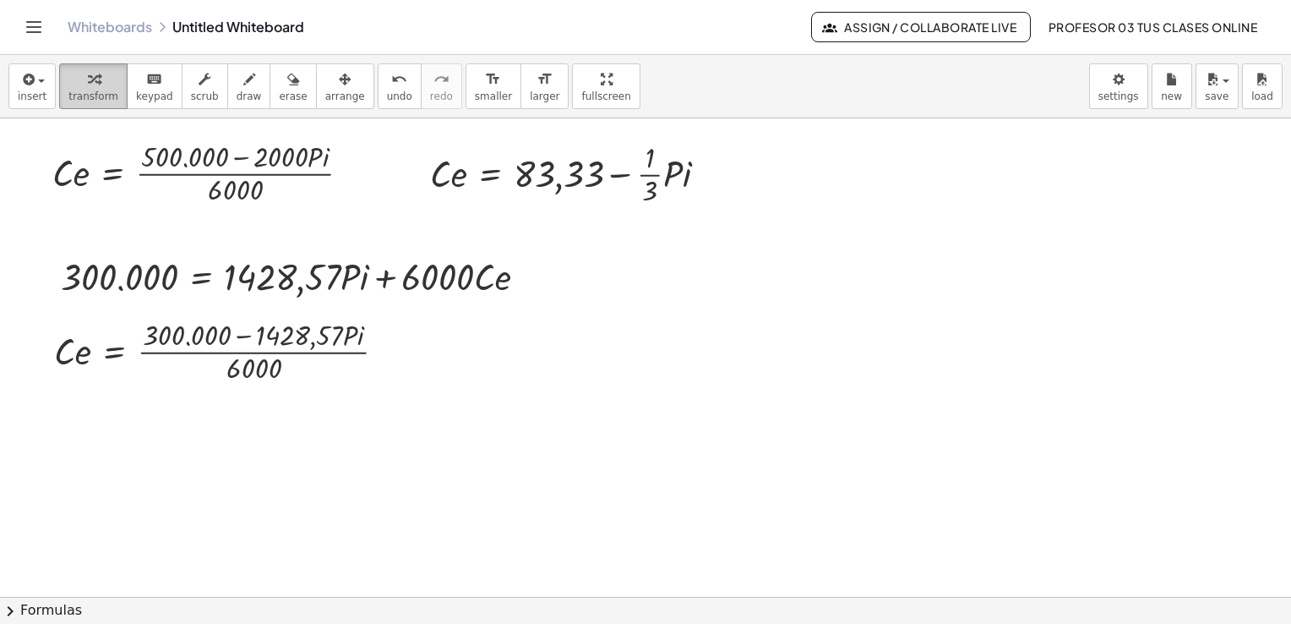
click at [88, 87] on icon "button" at bounding box center [94, 79] width 12 height 20
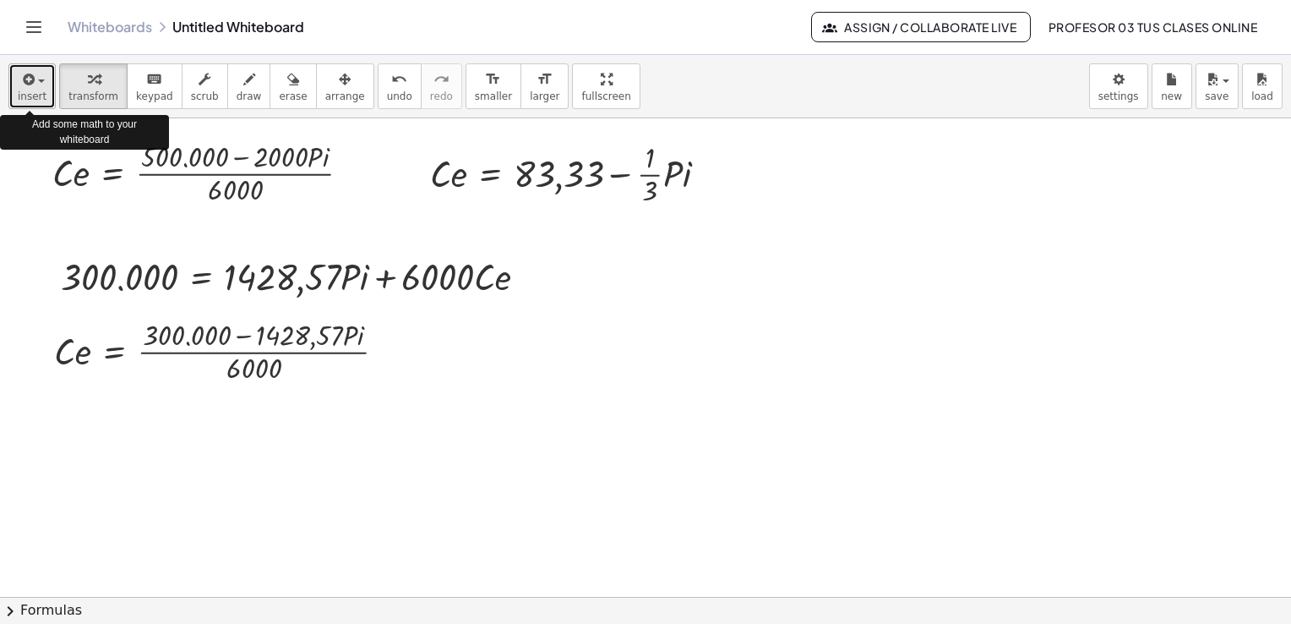
click at [25, 83] on icon "button" at bounding box center [26, 79] width 15 height 20
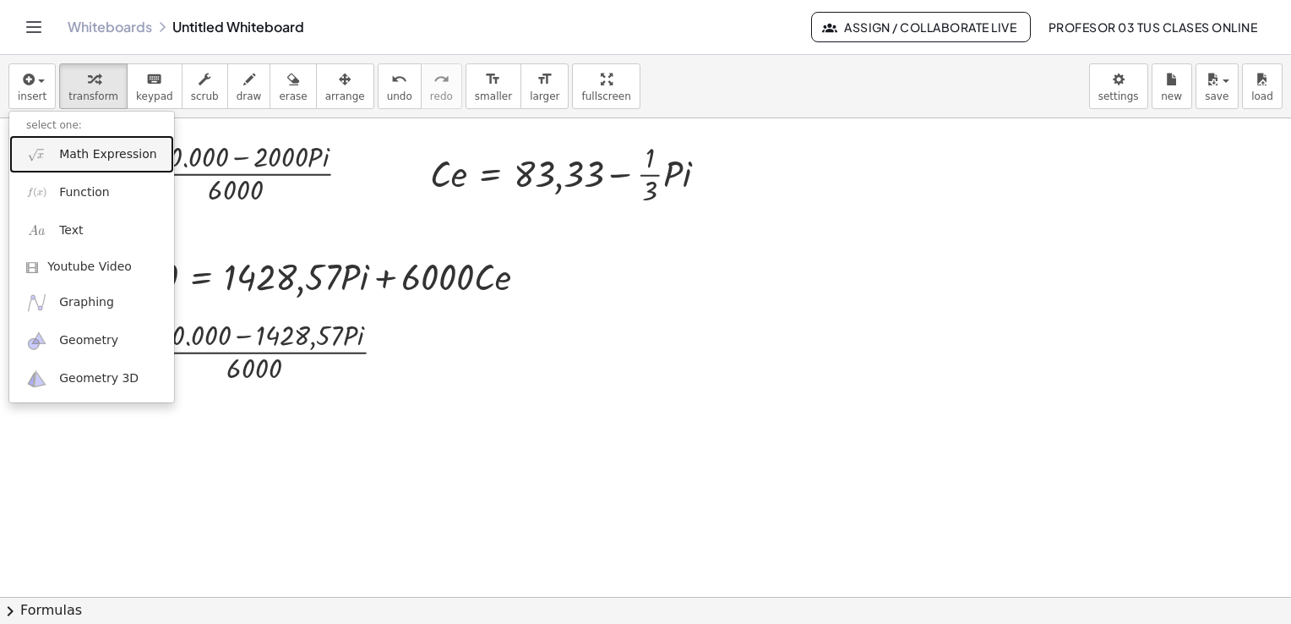
click at [74, 144] on link "Math Expression" at bounding box center [91, 154] width 165 height 38
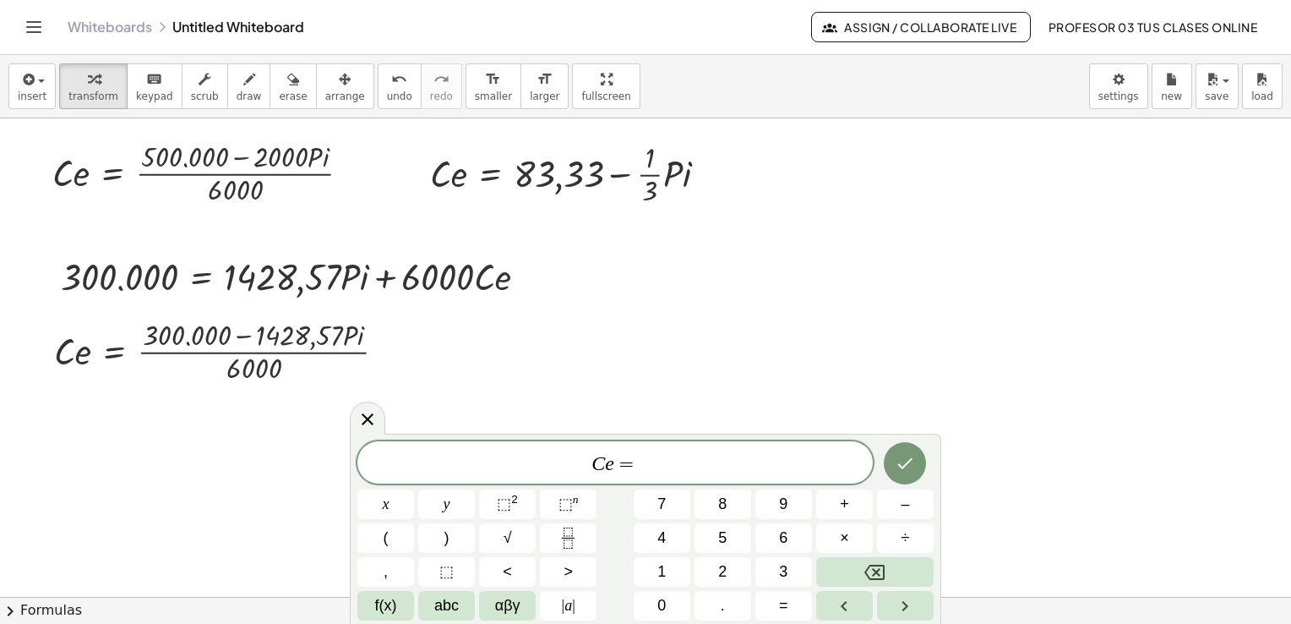
click at [649, 470] on span "C e =" at bounding box center [614, 464] width 515 height 24
click at [674, 473] on span "C e = 5 0 − ​" at bounding box center [614, 464] width 515 height 24
click at [897, 465] on icon "Done" at bounding box center [905, 463] width 20 height 20
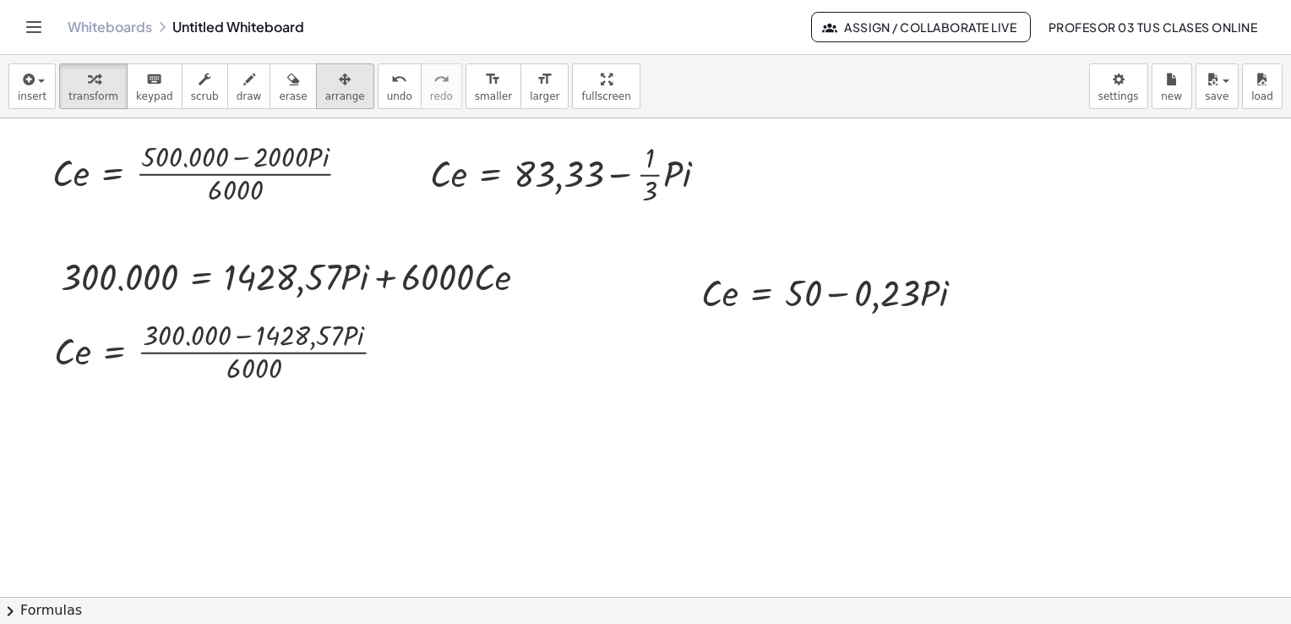
click at [325, 100] on span "arrange" at bounding box center [345, 96] width 40 height 12
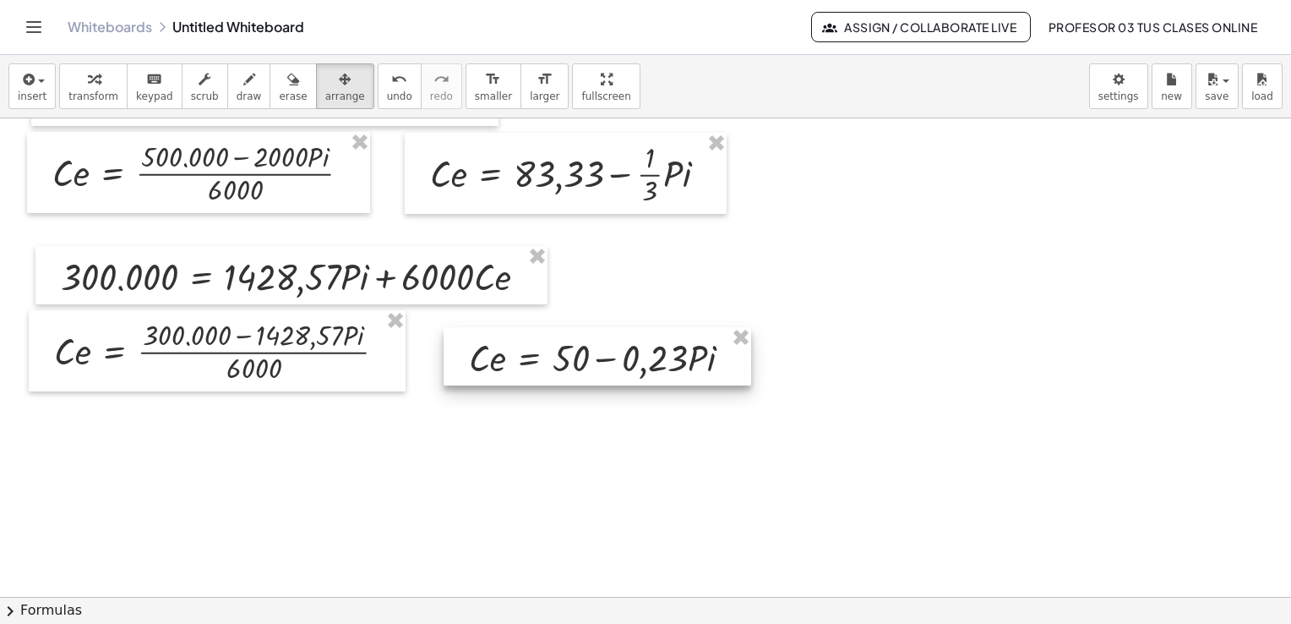
drag, startPoint x: 852, startPoint y: 285, endPoint x: 619, endPoint y: 350, distance: 242.1
click at [619, 350] on div at bounding box center [598, 356] width 308 height 58
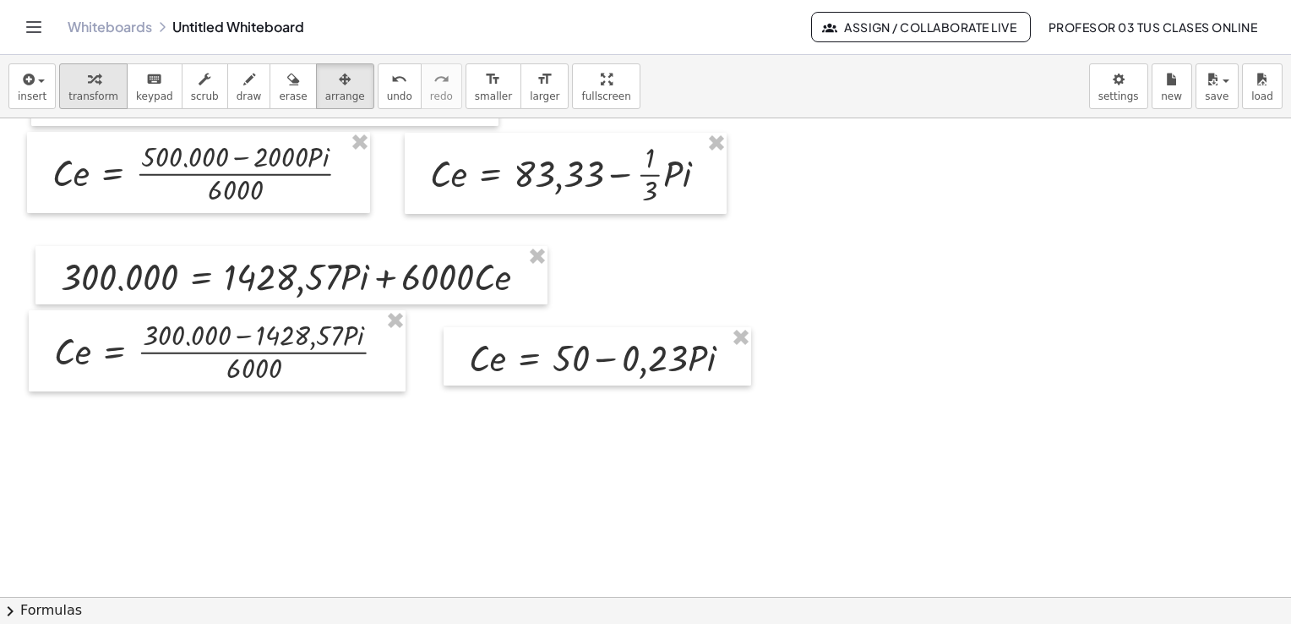
click at [90, 100] on span "transform" at bounding box center [93, 96] width 50 height 12
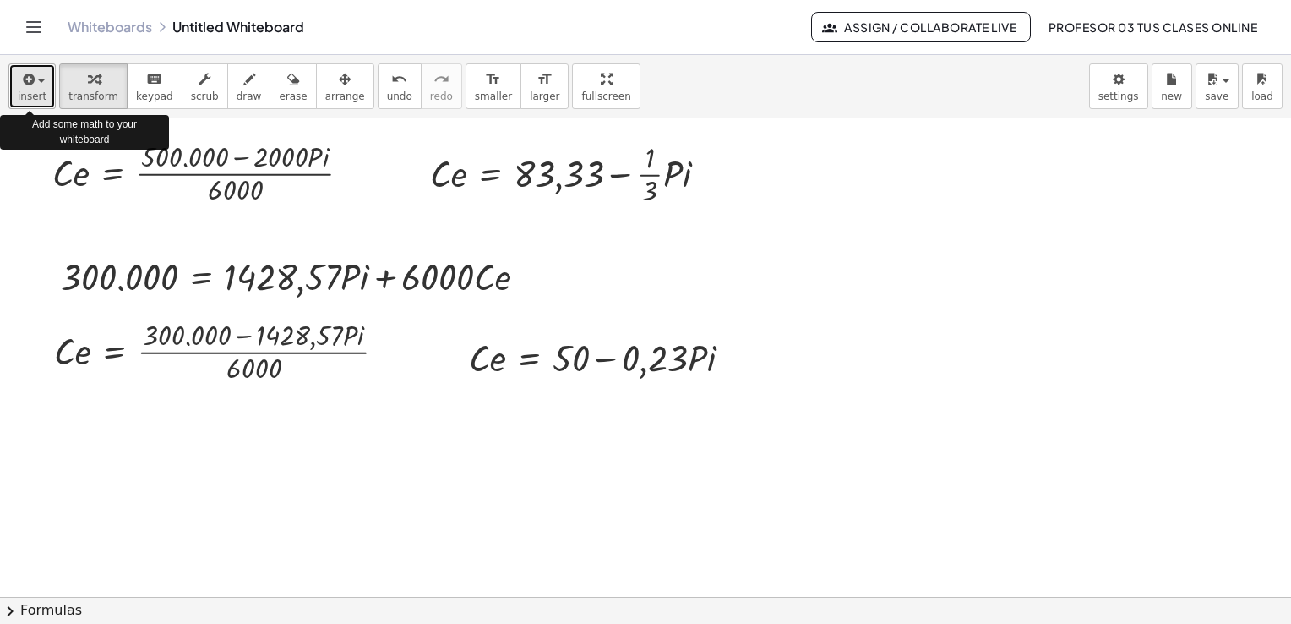
click at [38, 82] on span "button" at bounding box center [41, 80] width 7 height 3
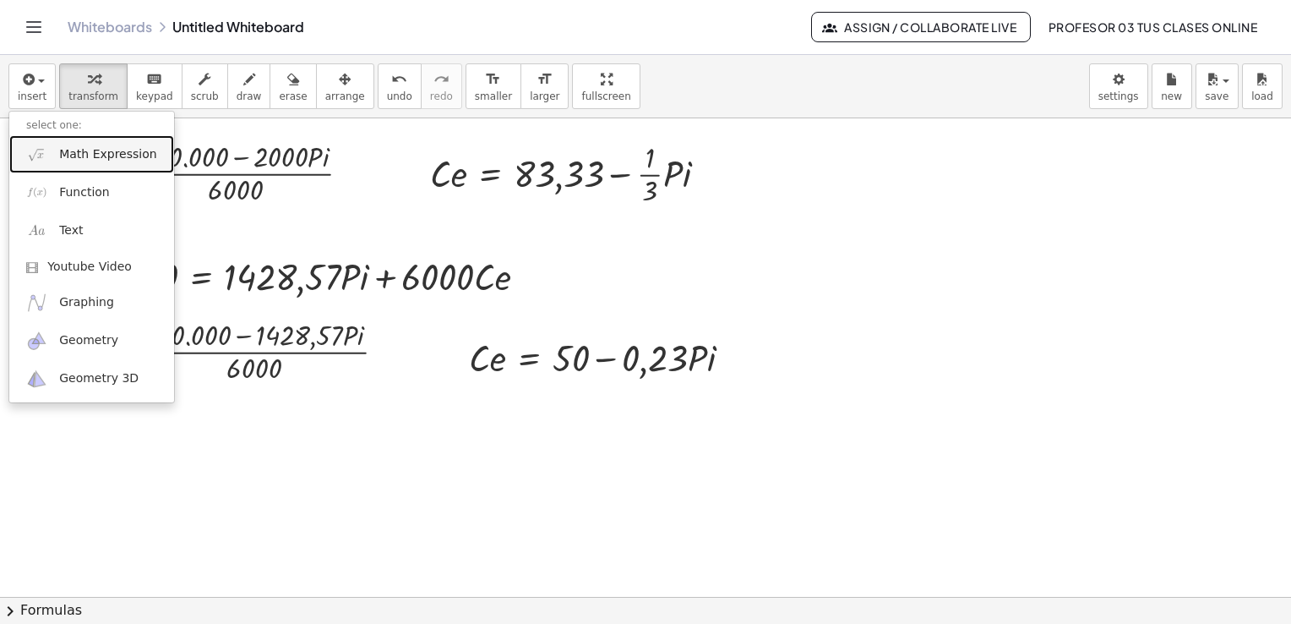
click at [87, 161] on span "Math Expression" at bounding box center [107, 154] width 97 height 17
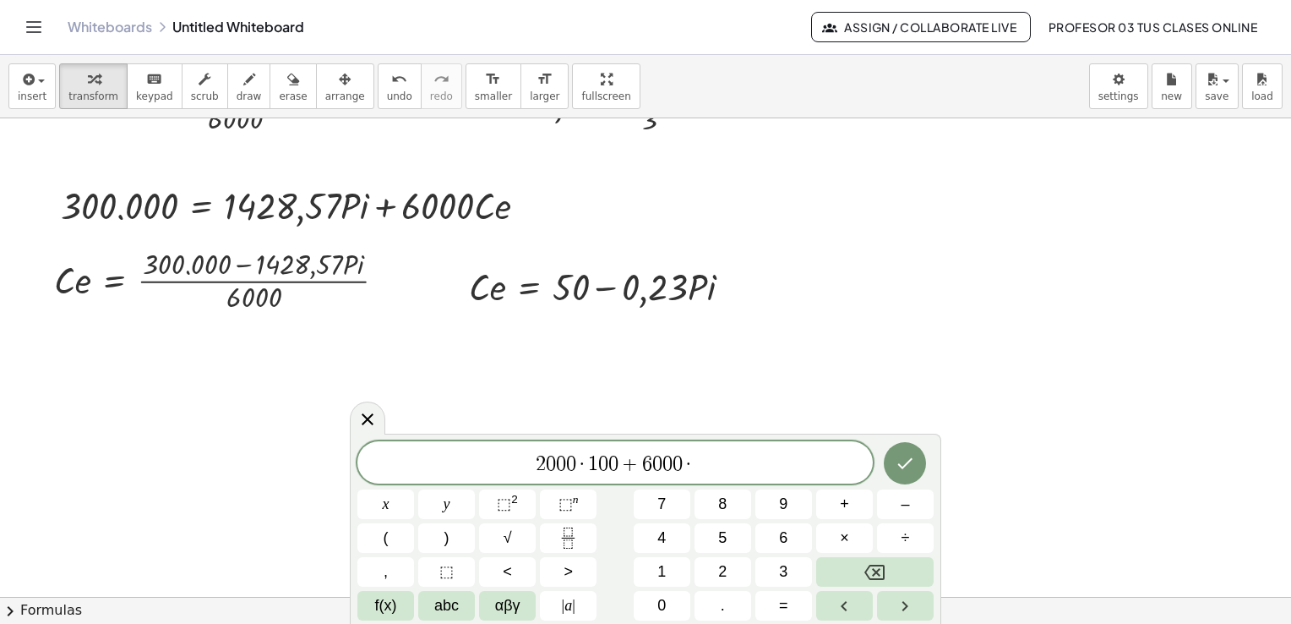
scroll to position [2735, 0]
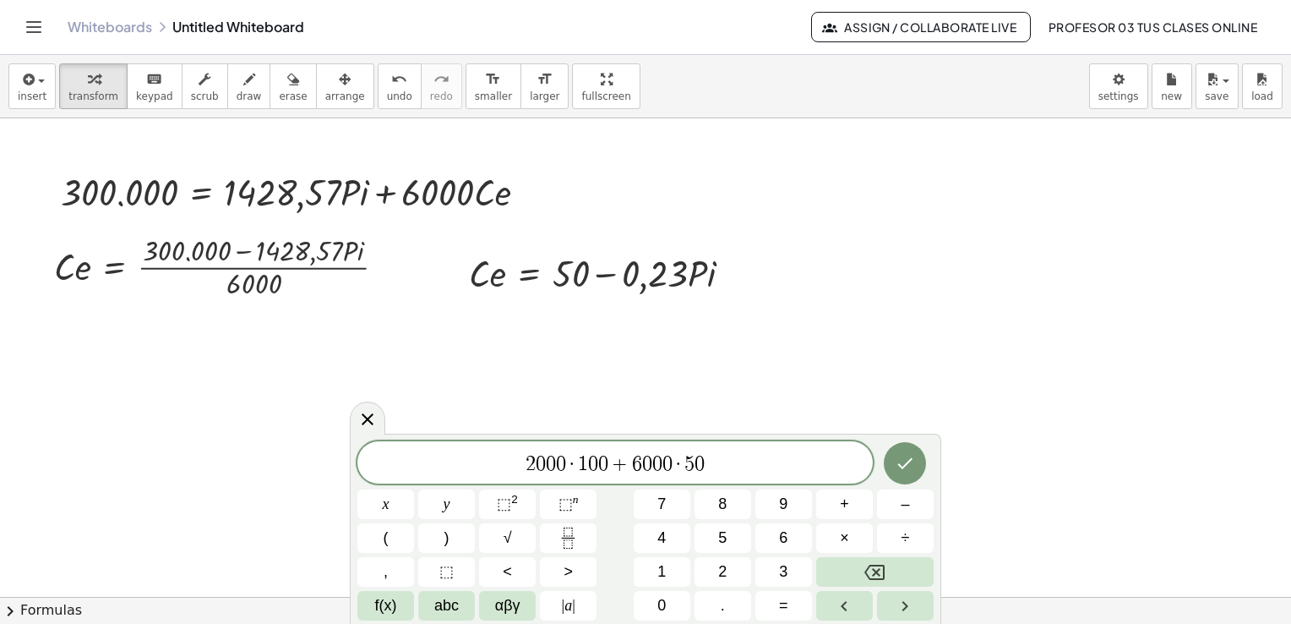
click at [514, 456] on span "2 0 0 0 · 1 0 0 + 6 0 0 0 · 5 0 ​" at bounding box center [614, 464] width 515 height 24
click at [906, 461] on icon "Done" at bounding box center [905, 463] width 20 height 20
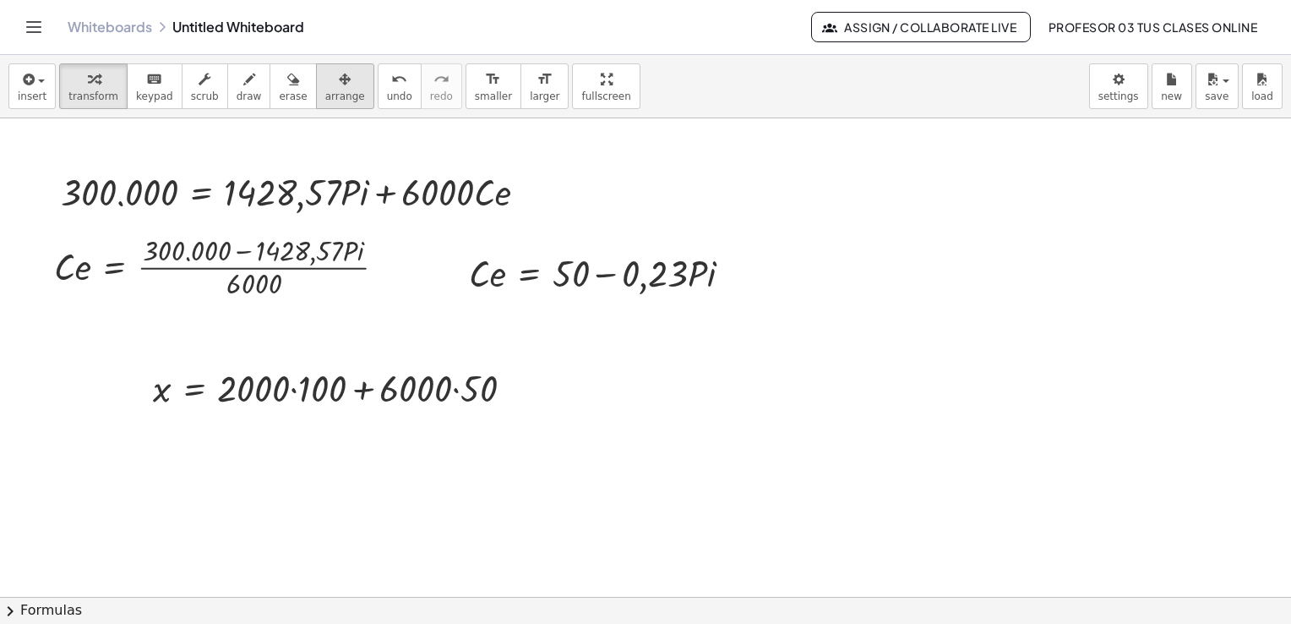
click at [339, 76] on icon "button" at bounding box center [345, 79] width 12 height 20
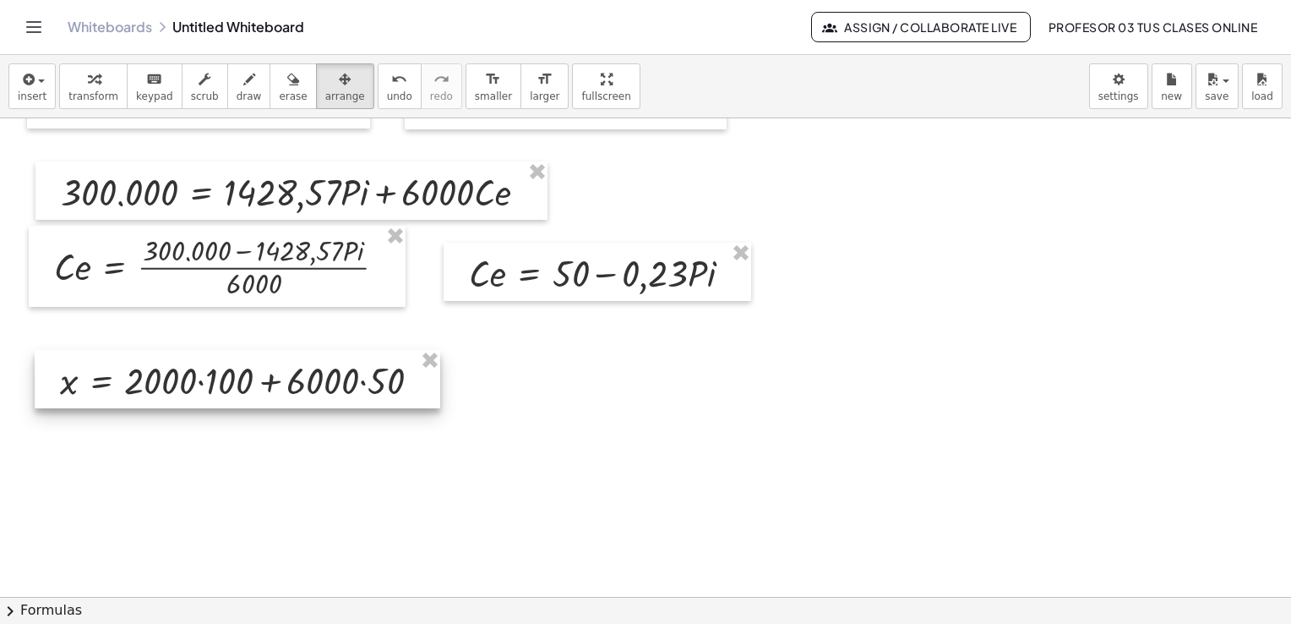
drag, startPoint x: 356, startPoint y: 373, endPoint x: 284, endPoint y: 363, distance: 72.4
click at [284, 363] on div at bounding box center [238, 379] width 406 height 58
click at [88, 81] on icon "button" at bounding box center [94, 79] width 12 height 20
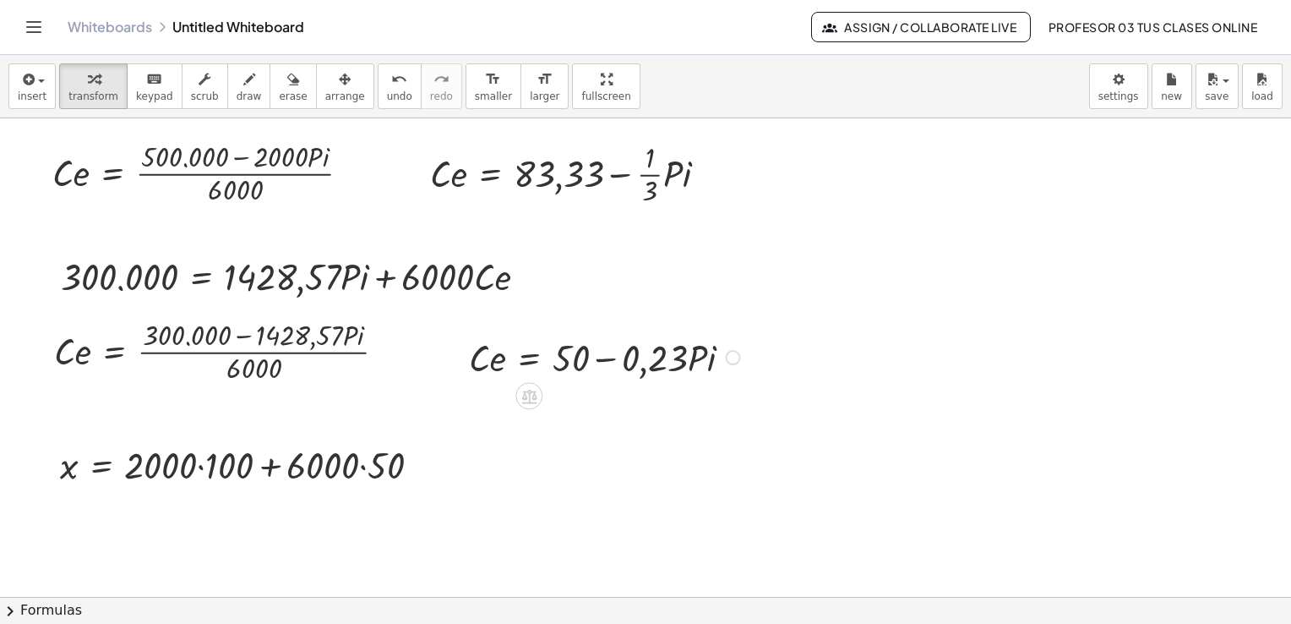
scroll to position [2566, 0]
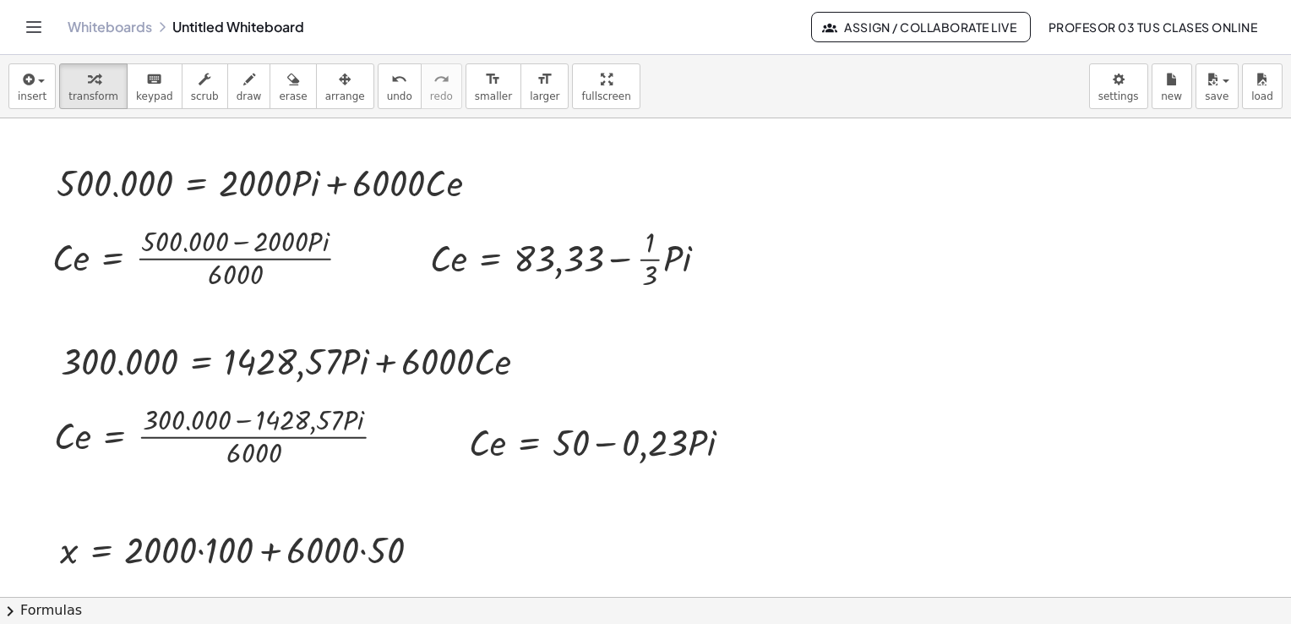
click at [339, 88] on icon "button" at bounding box center [345, 79] width 12 height 20
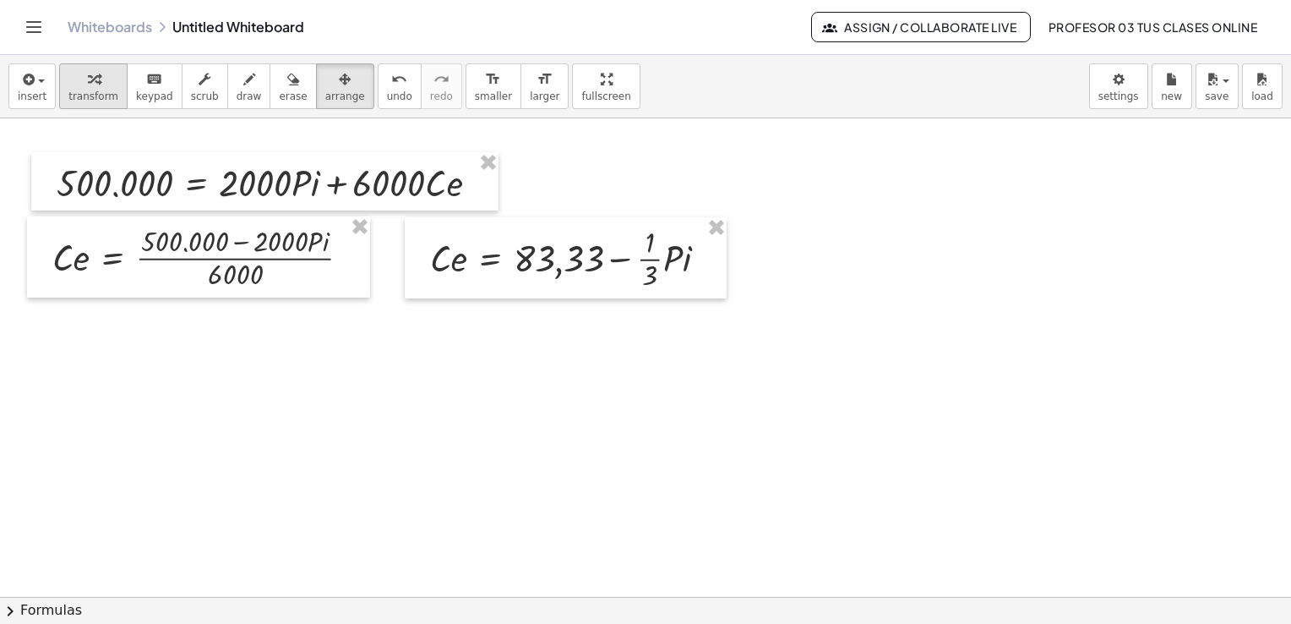
click at [74, 90] on span "transform" at bounding box center [93, 96] width 50 height 12
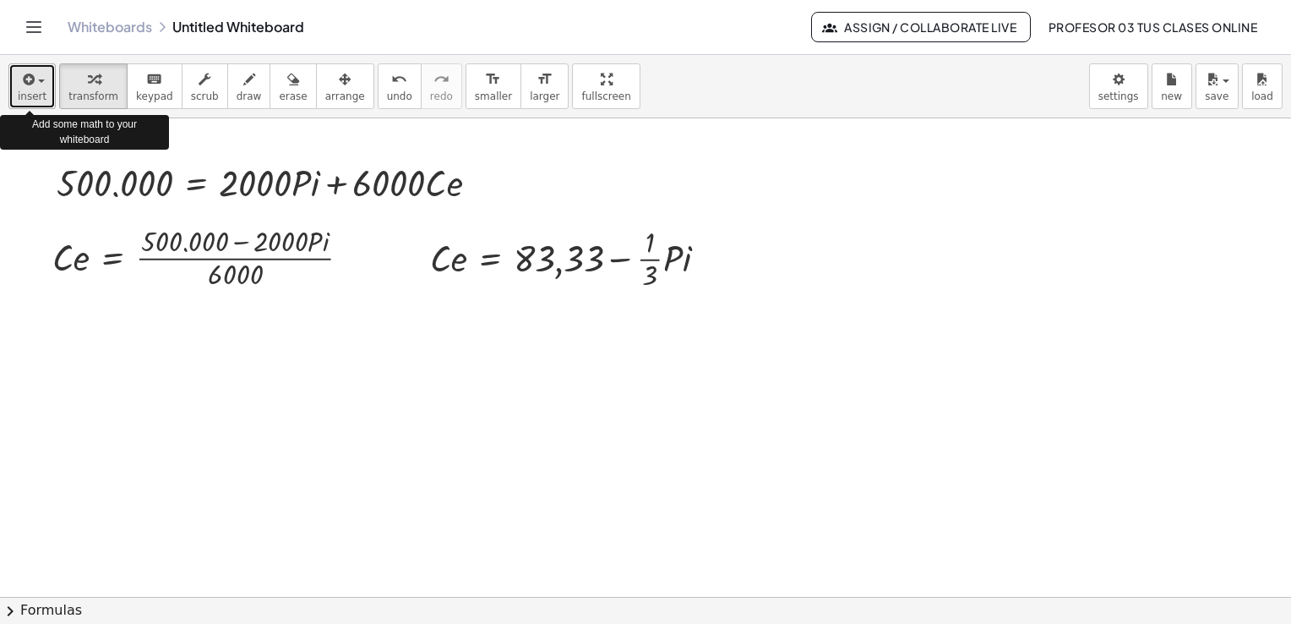
click at [19, 90] on span "insert" at bounding box center [32, 96] width 29 height 12
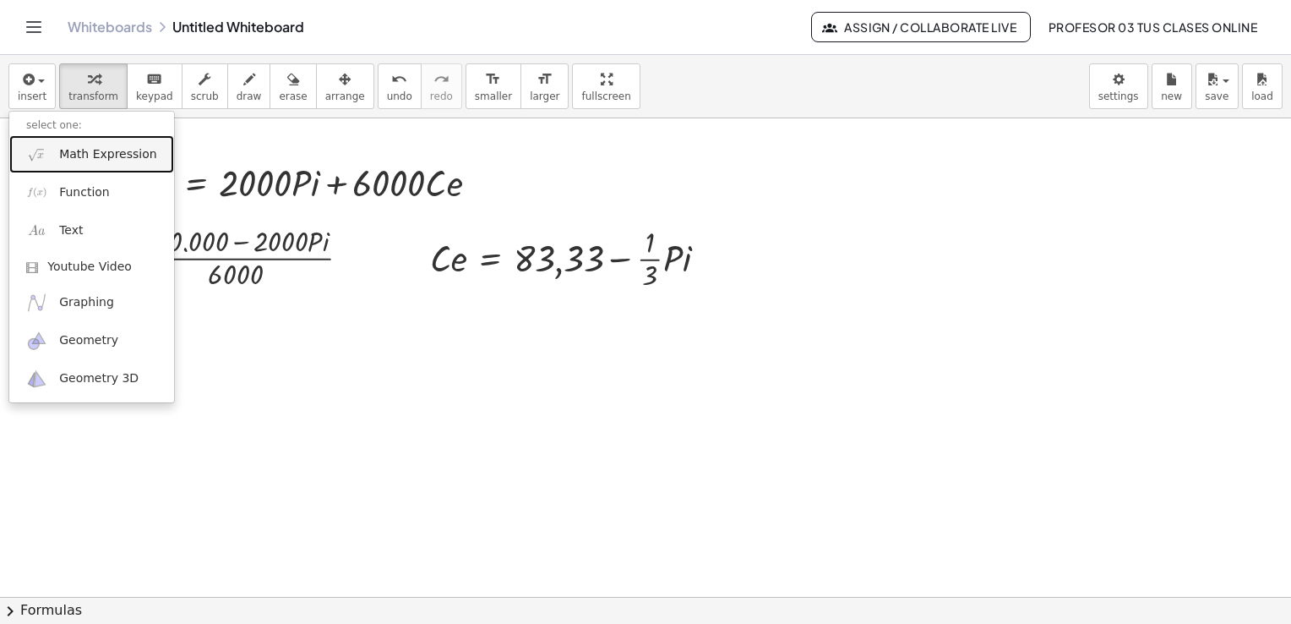
click at [74, 165] on link "Math Expression" at bounding box center [91, 154] width 165 height 38
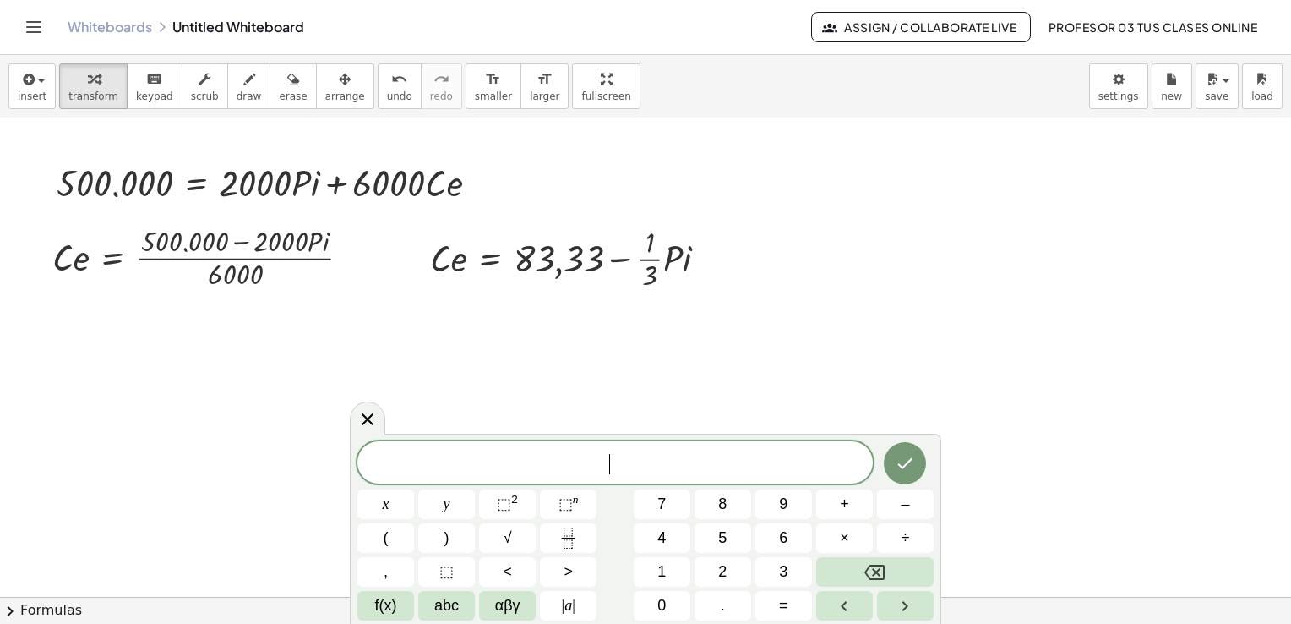
drag, startPoint x: 369, startPoint y: 411, endPoint x: 557, endPoint y: 333, distance: 203.1
click at [402, 401] on body "Graspable Math Activities Get Started Activity Bank Assigned Work Classes White…" at bounding box center [645, 312] width 1291 height 624
click at [387, 102] on span "undo" at bounding box center [399, 96] width 25 height 12
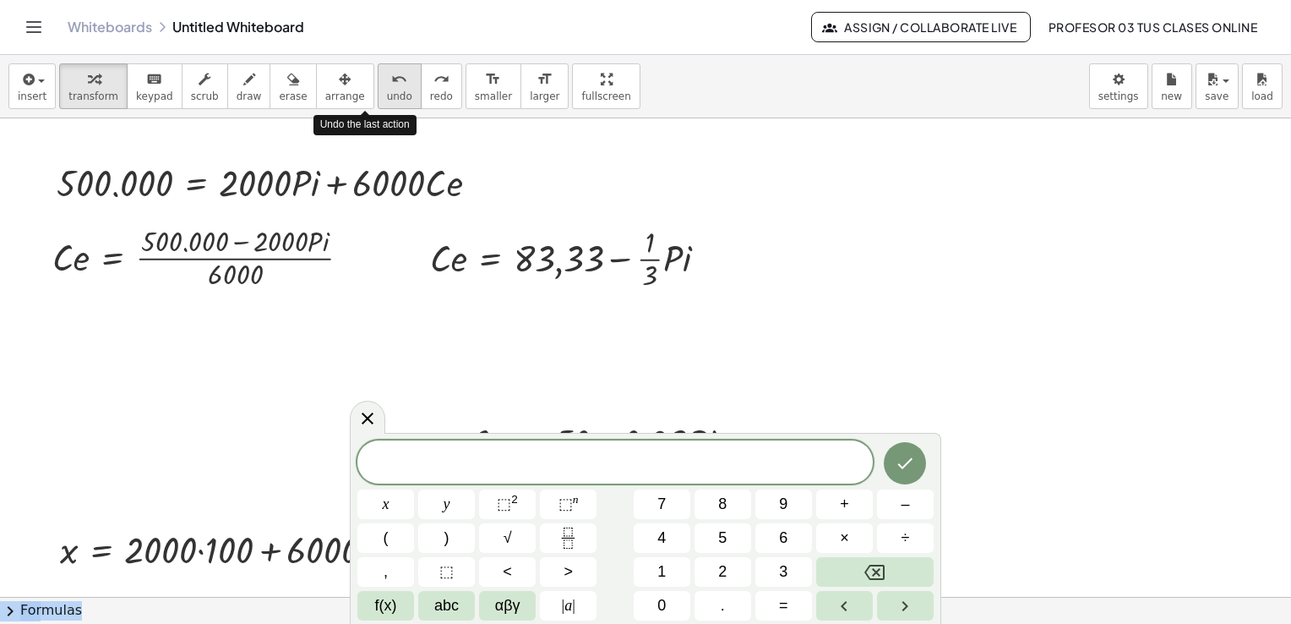
click at [387, 102] on span "undo" at bounding box center [399, 96] width 25 height 12
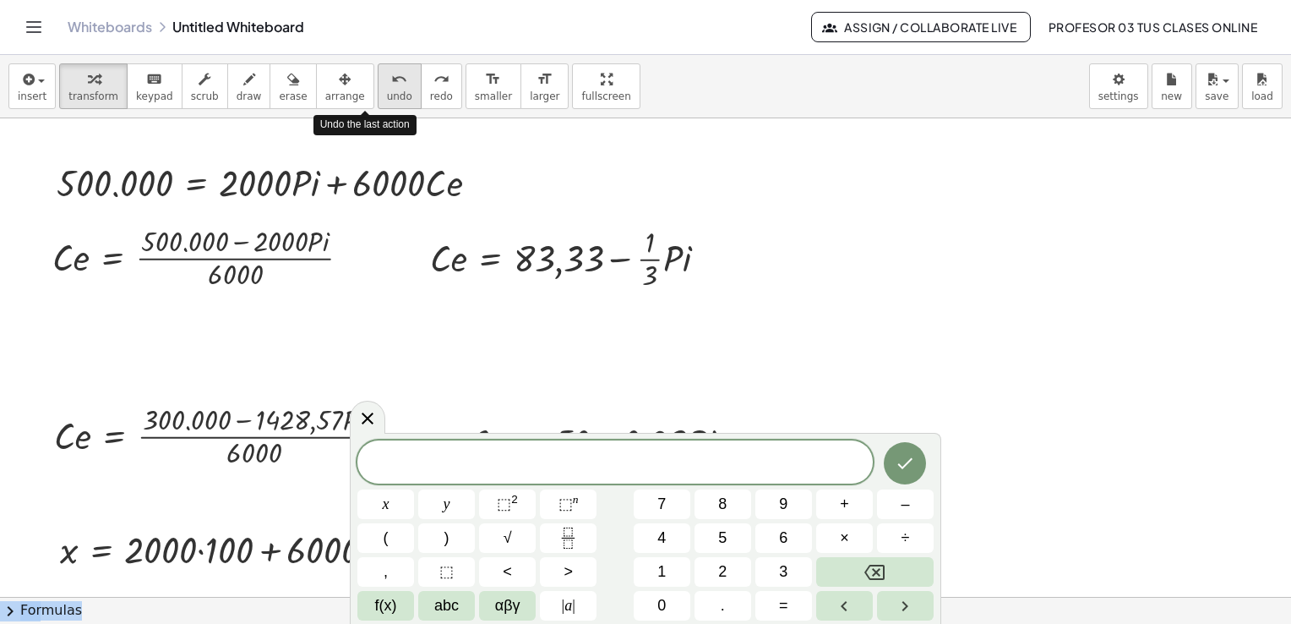
click at [387, 102] on span "undo" at bounding box center [399, 96] width 25 height 12
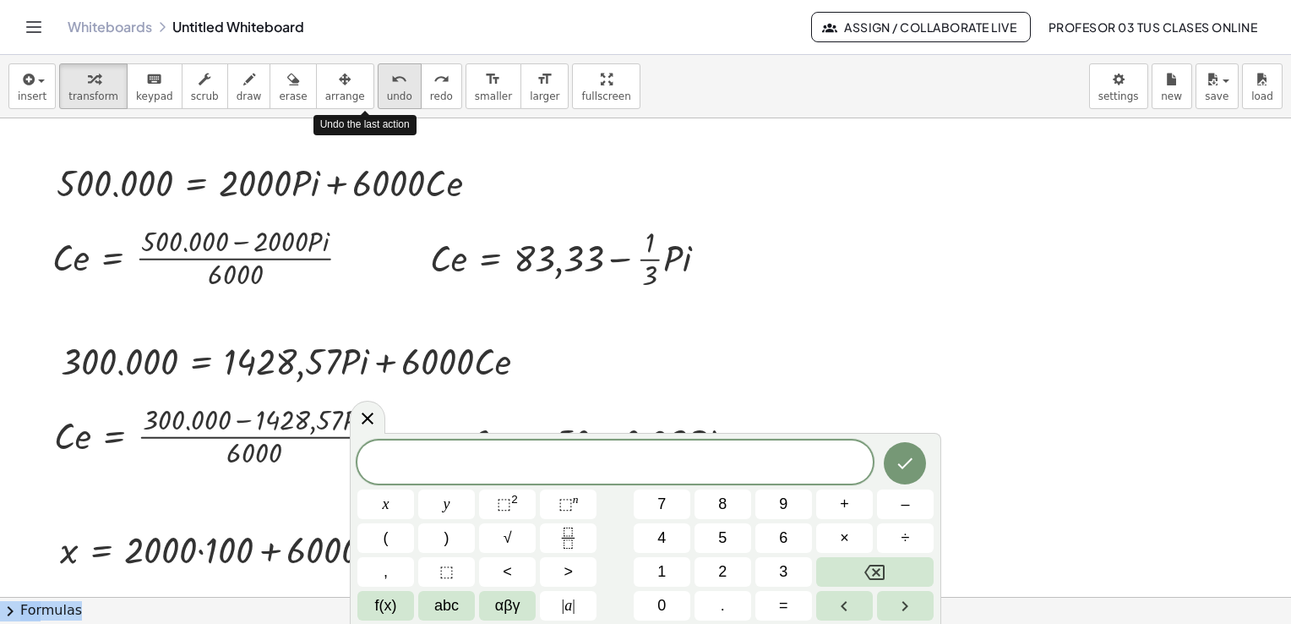
click at [387, 102] on span "undo" at bounding box center [399, 96] width 25 height 12
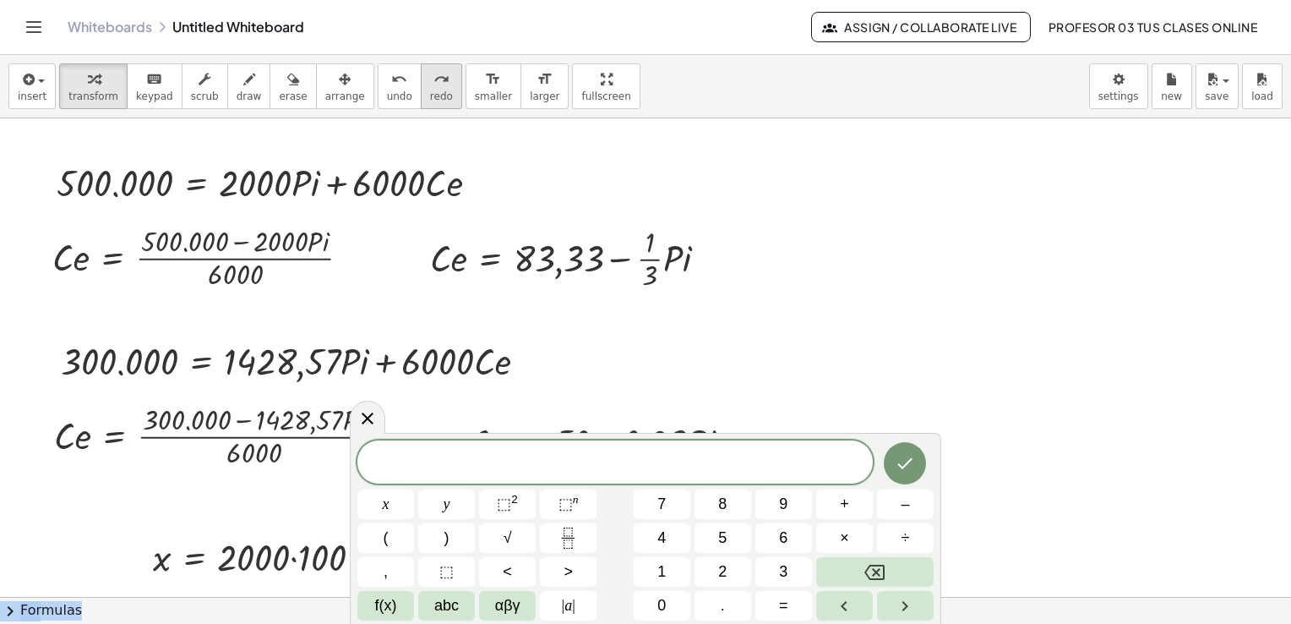
click at [421, 90] on button "redo redo" at bounding box center [441, 86] width 41 height 46
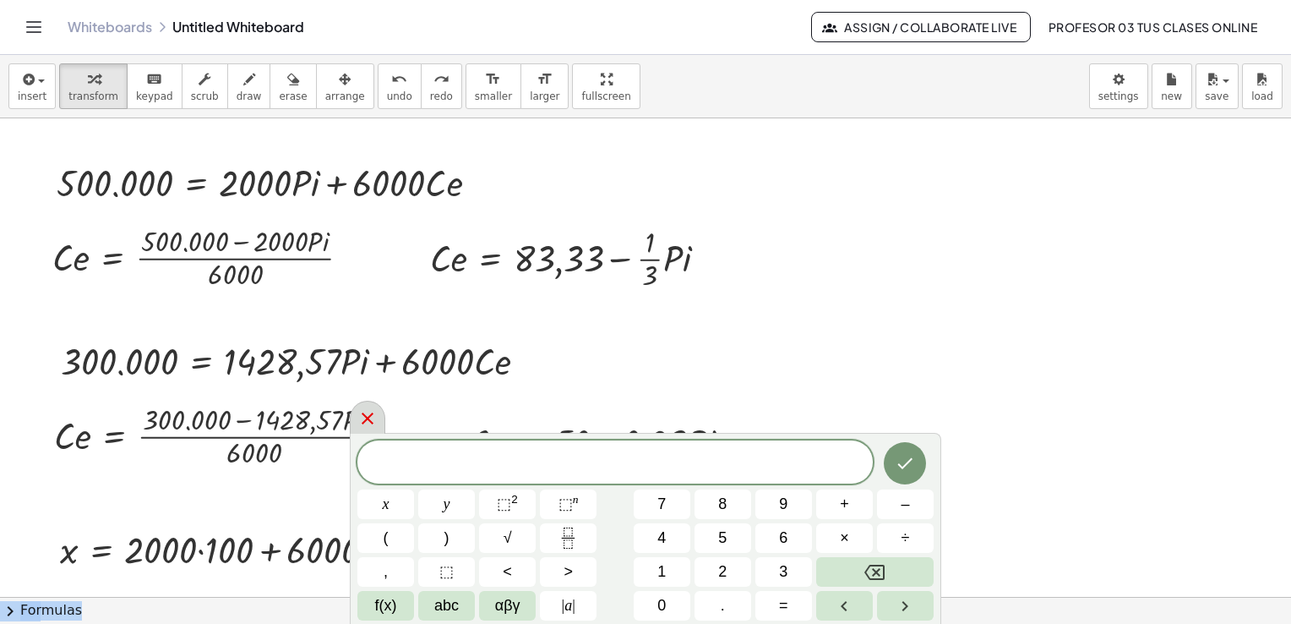
click at [366, 414] on icon at bounding box center [367, 418] width 20 height 20
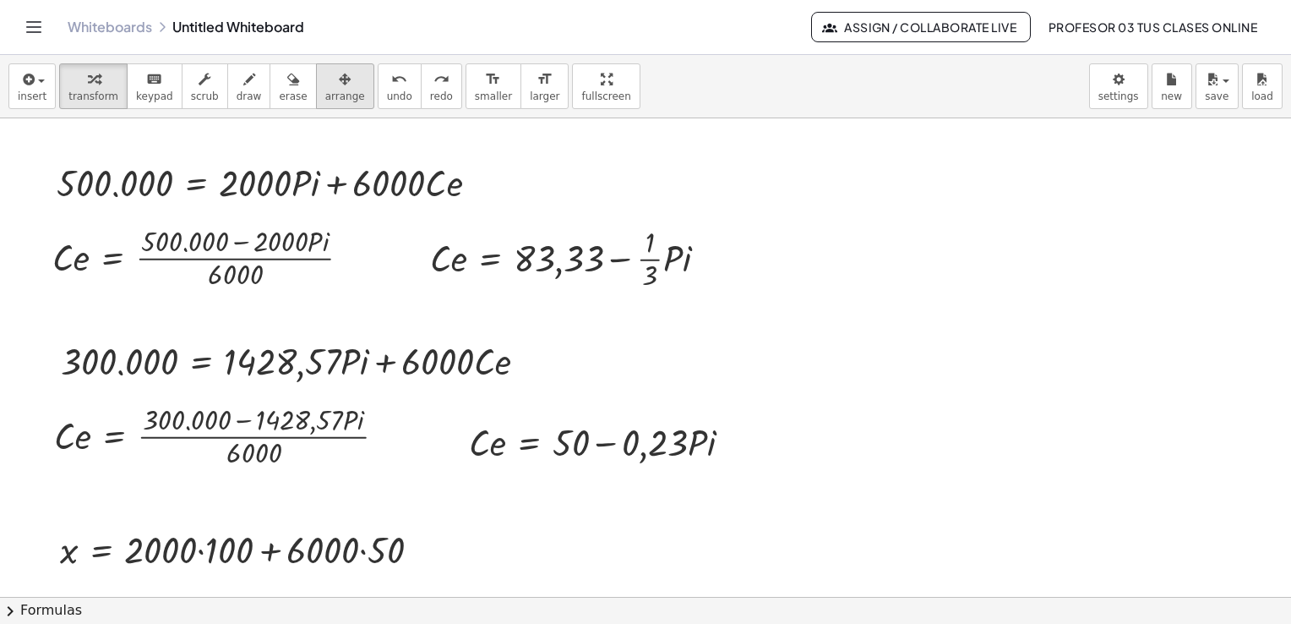
click at [325, 95] on span "arrange" at bounding box center [345, 96] width 40 height 12
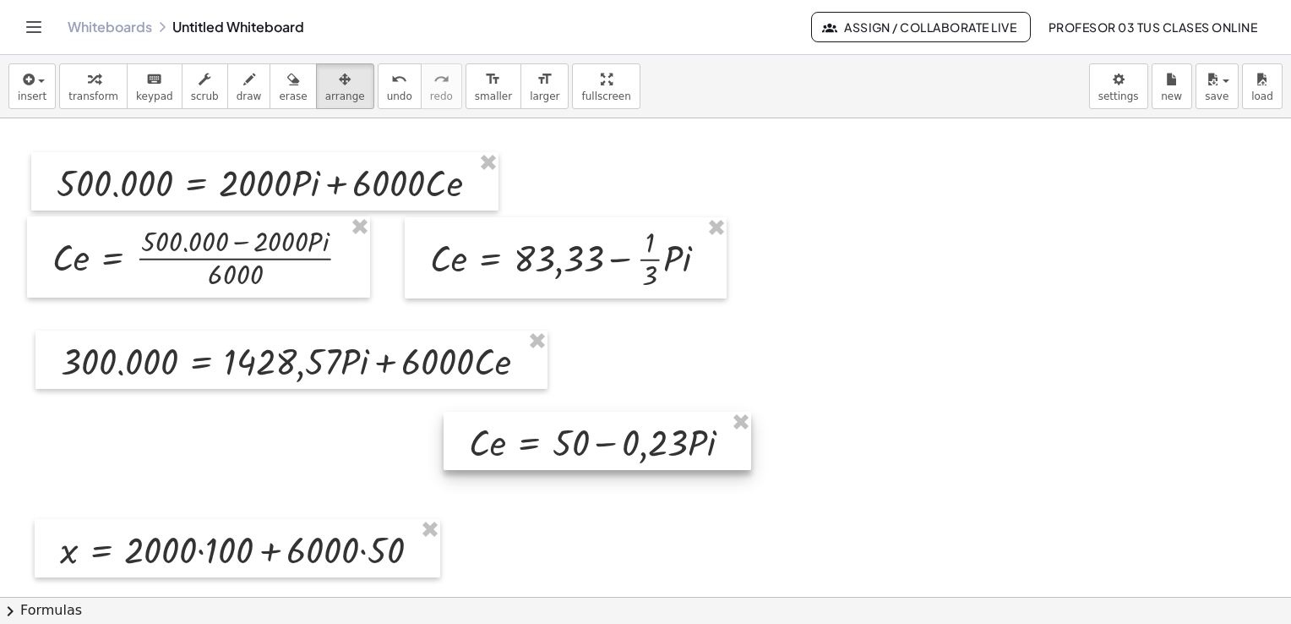
drag, startPoint x: 745, startPoint y: 426, endPoint x: 646, endPoint y: 472, distance: 108.9
click at [717, 442] on div "· C · e = + 50 − · 0,23 · P · i" at bounding box center [598, 441] width 308 height 58
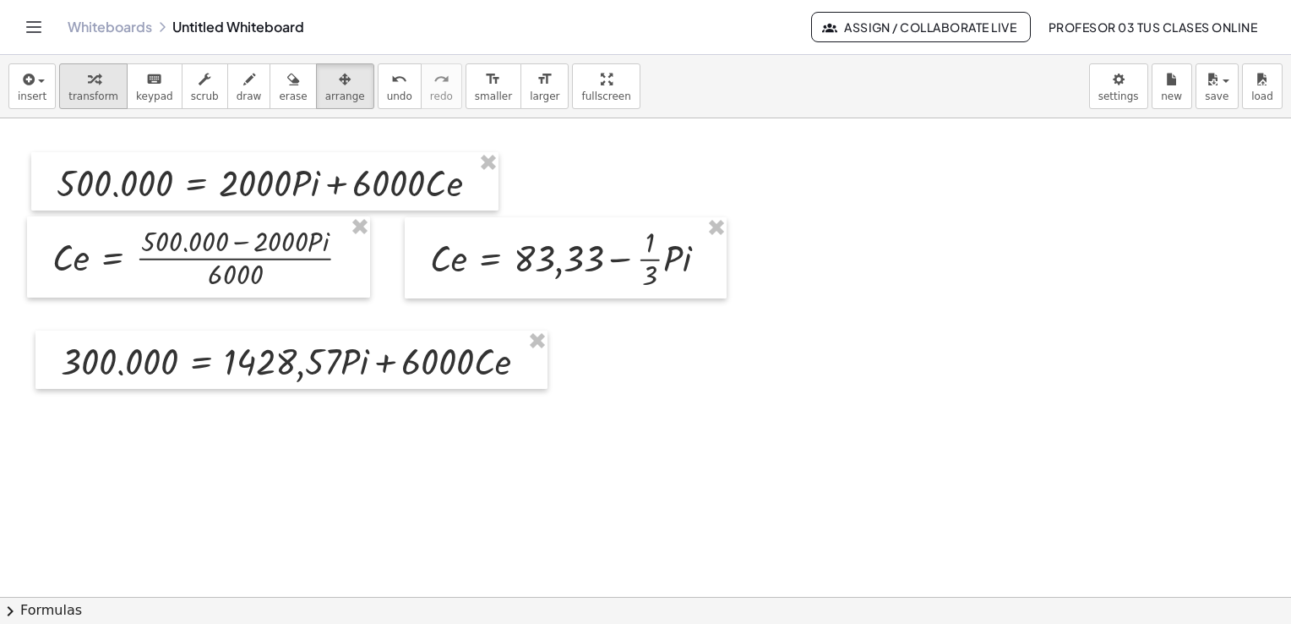
click at [76, 73] on div "button" at bounding box center [93, 78] width 50 height 20
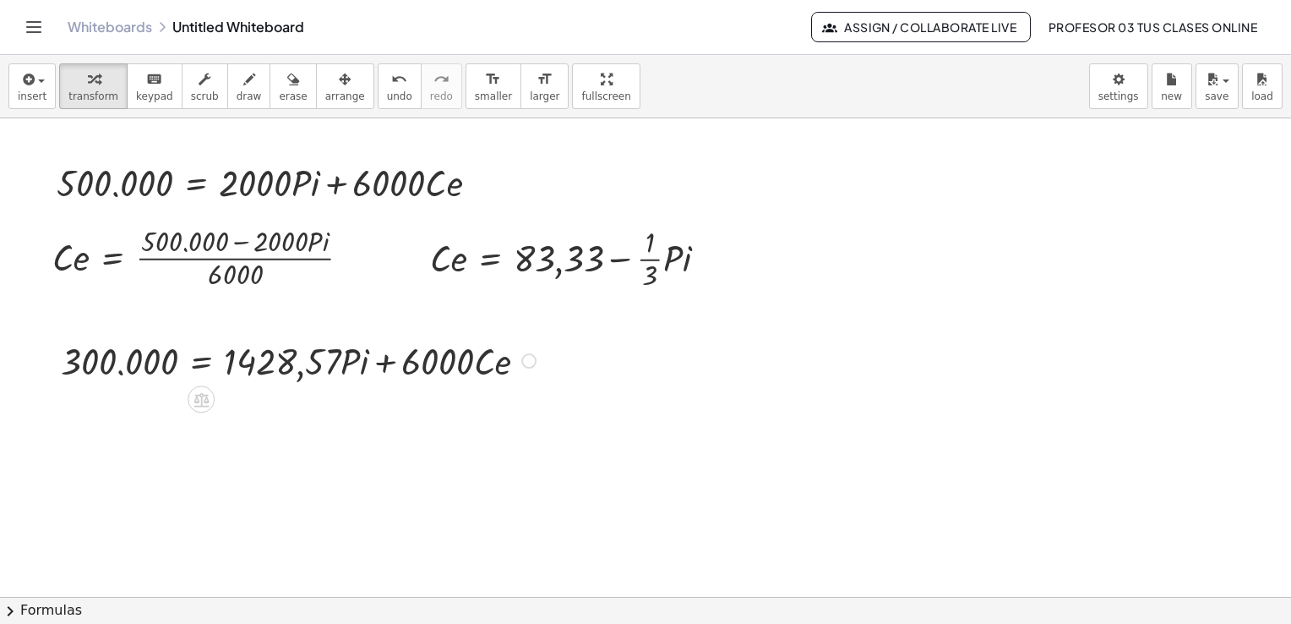
click at [533, 358] on div at bounding box center [528, 360] width 15 height 15
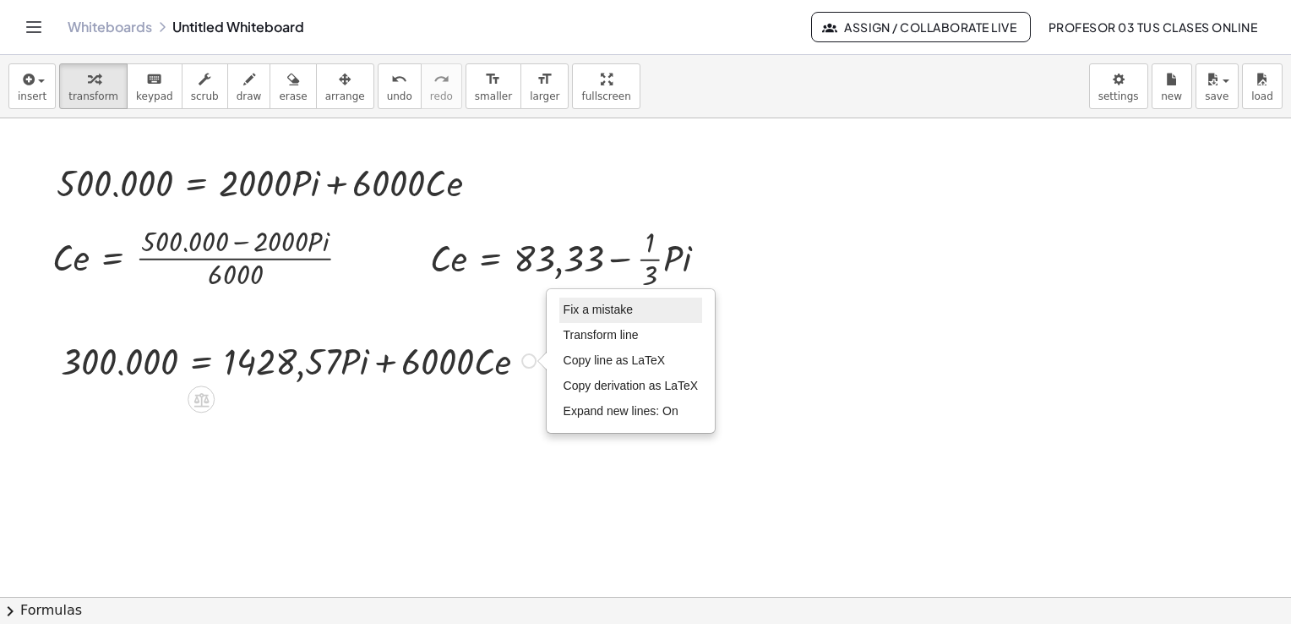
click at [594, 308] on span "Fix a mistake" at bounding box center [598, 310] width 69 height 14
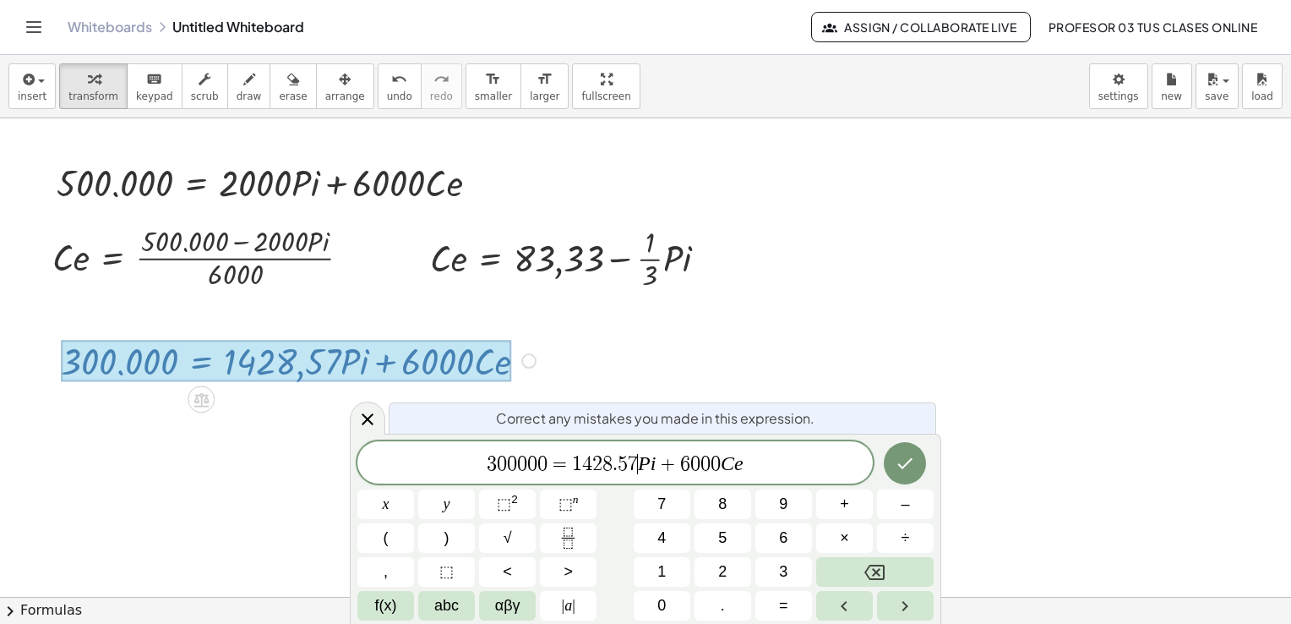
click at [639, 463] on var "P" at bounding box center [644, 463] width 13 height 22
click at [908, 461] on icon "Done" at bounding box center [905, 461] width 15 height 11
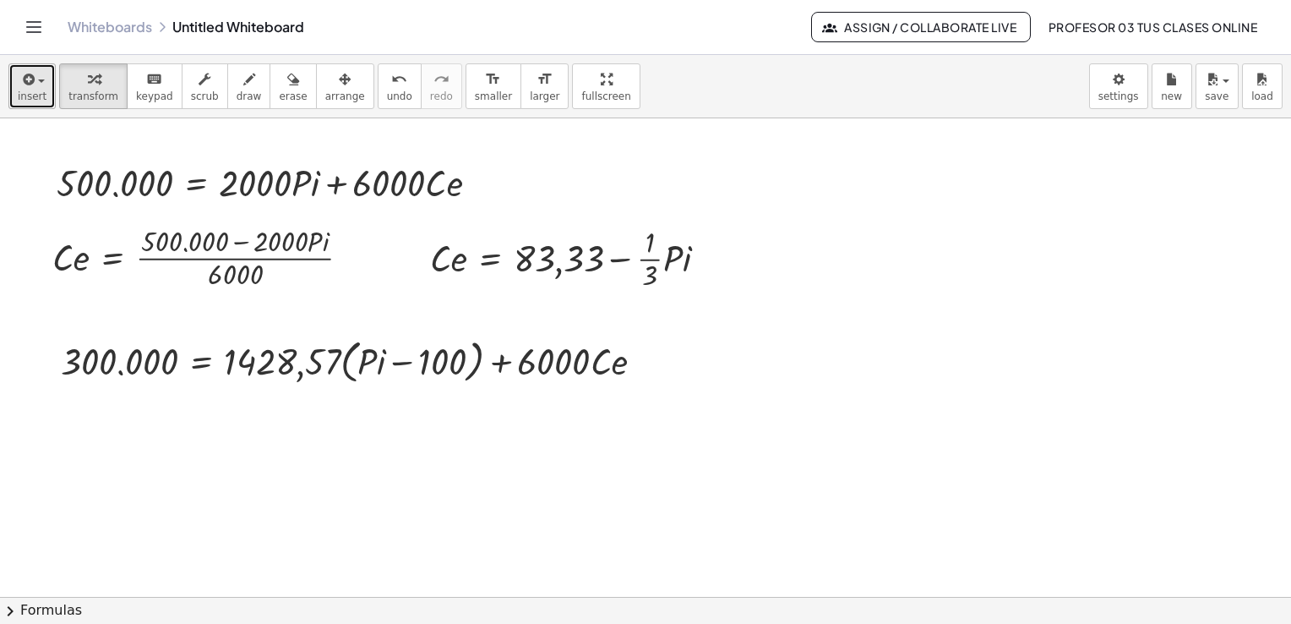
click at [36, 79] on div "button" at bounding box center [32, 78] width 29 height 20
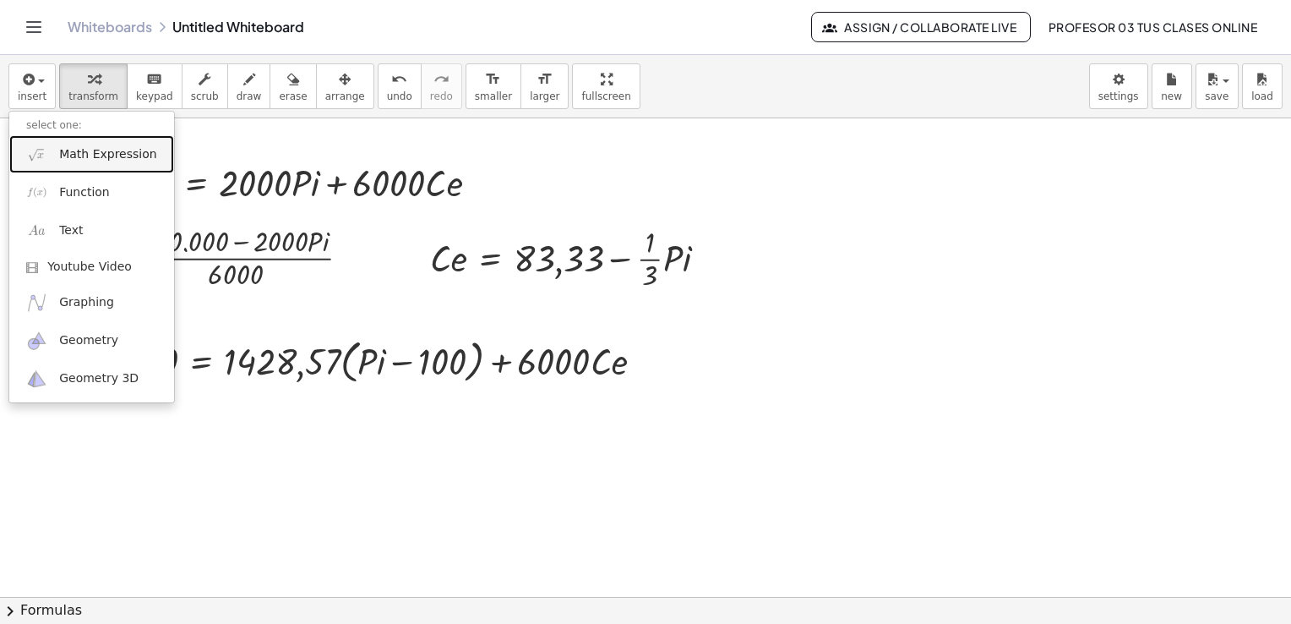
click at [86, 150] on span "Math Expression" at bounding box center [107, 154] width 97 height 17
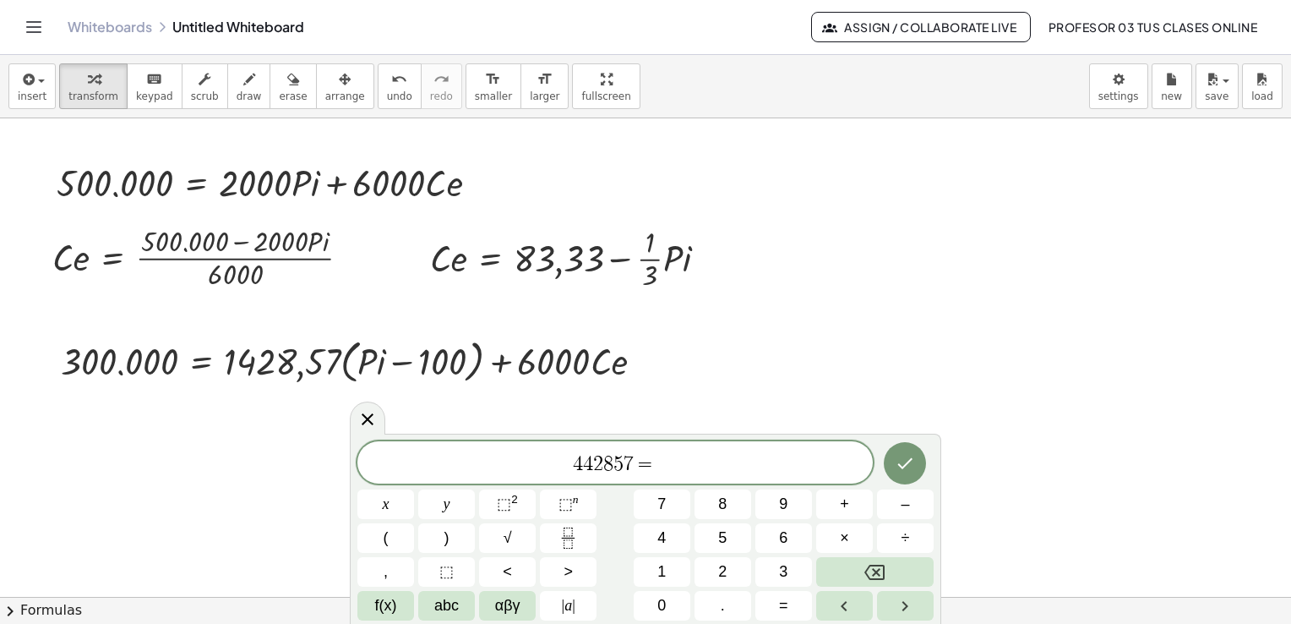
click at [687, 466] on span "4 4 2 8 5 7 =" at bounding box center [614, 464] width 515 height 24
click at [913, 456] on icon "Done" at bounding box center [905, 463] width 20 height 20
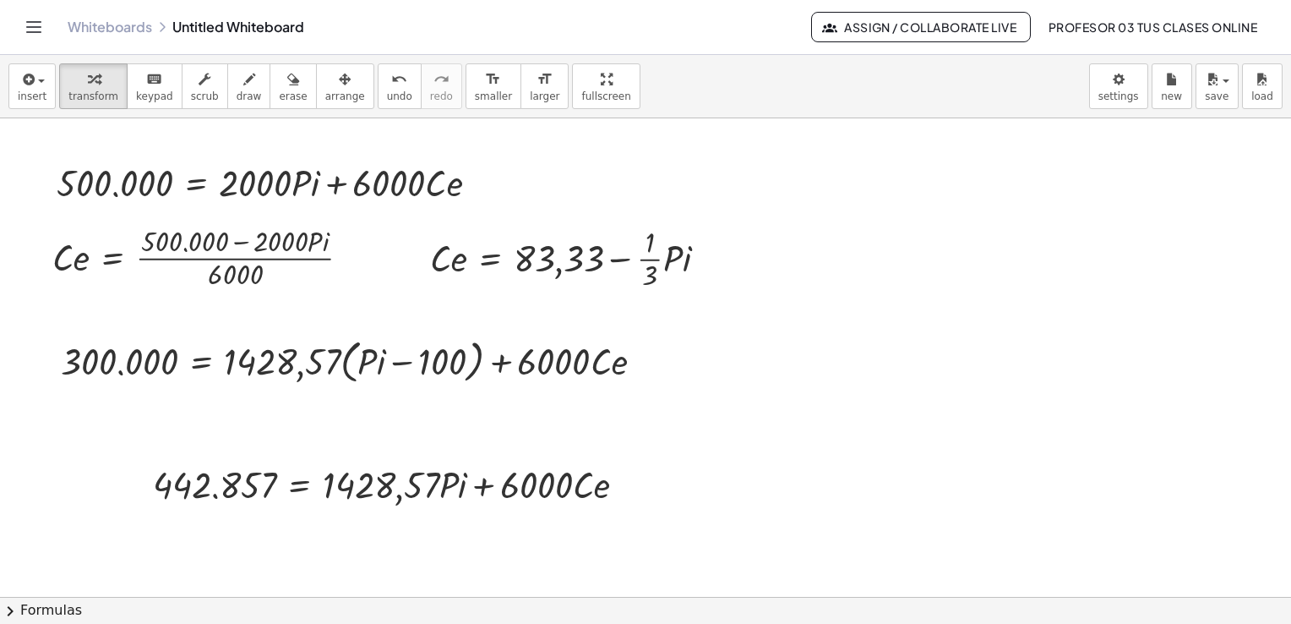
drag, startPoint x: 314, startPoint y: 88, endPoint x: 330, endPoint y: 110, distance: 27.2
click at [339, 87] on icon "button" at bounding box center [345, 79] width 12 height 20
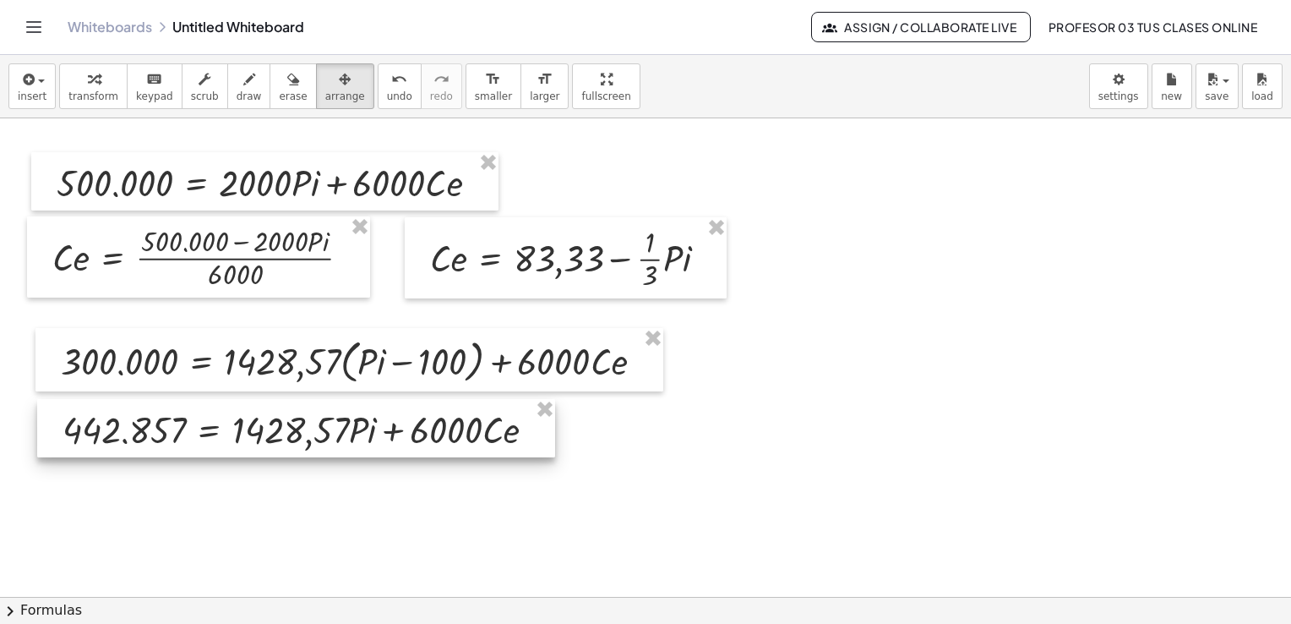
drag, startPoint x: 389, startPoint y: 486, endPoint x: 296, endPoint y: 430, distance: 108.4
click at [296, 430] on div at bounding box center [296, 428] width 518 height 58
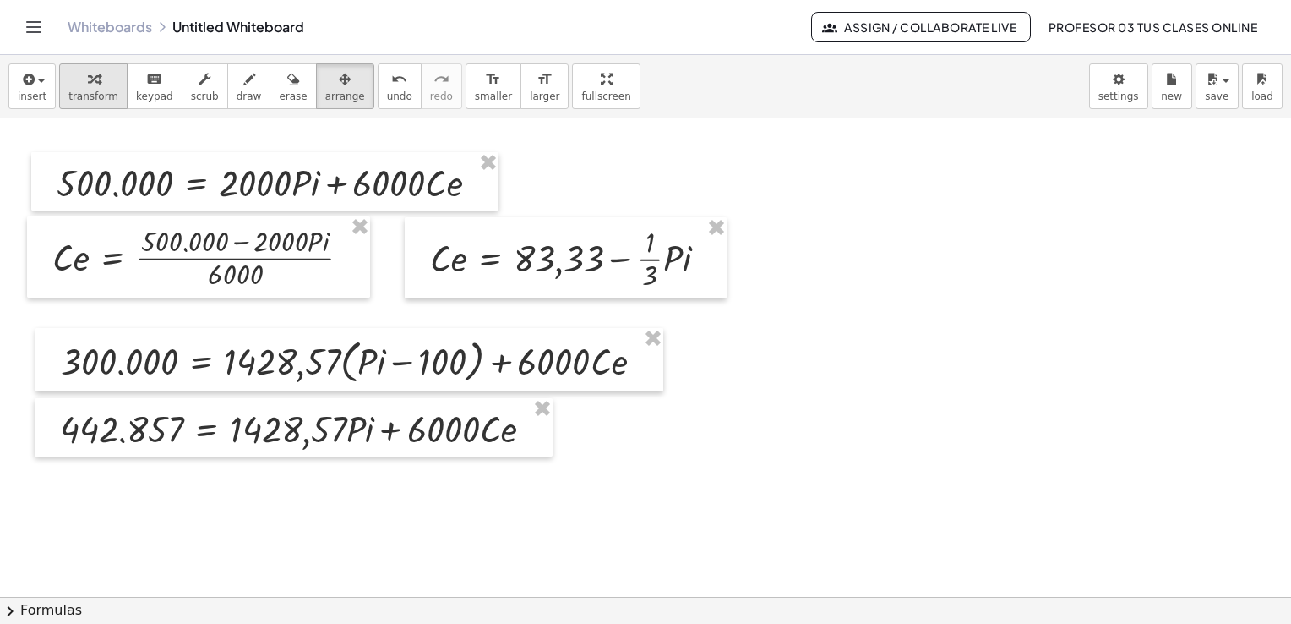
click at [88, 76] on icon "button" at bounding box center [94, 79] width 12 height 20
